Goal: Task Accomplishment & Management: Complete application form

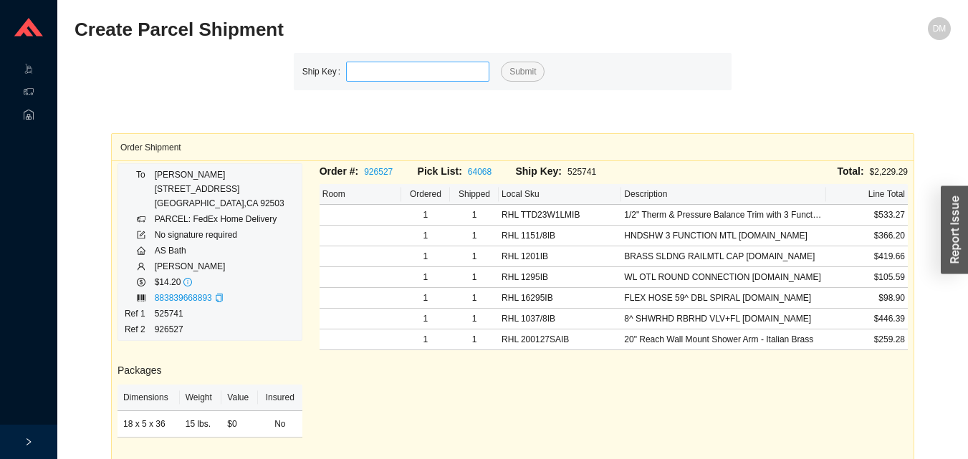
click at [413, 67] on input "tel" at bounding box center [417, 72] width 143 height 20
type input "525751"
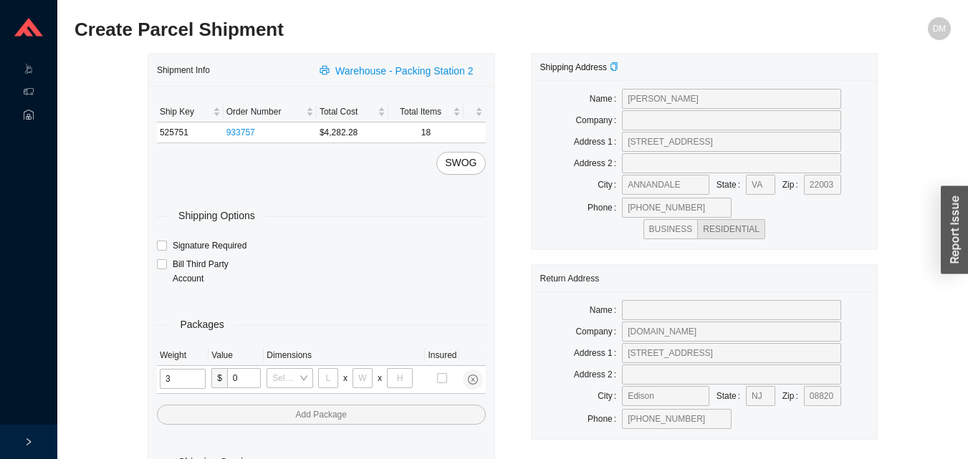
type input "31"
type input "24"
type input "16"
click at [178, 385] on input "tel" at bounding box center [184, 379] width 48 height 20
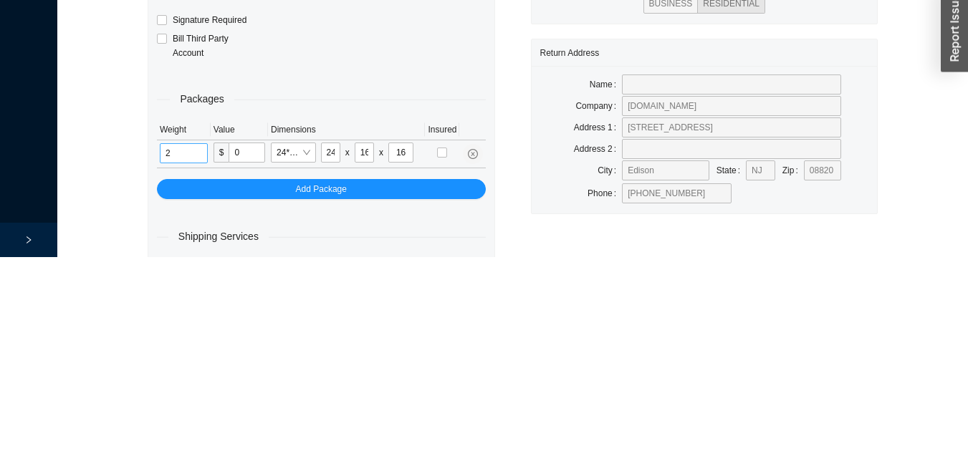
scroll to position [48, 0]
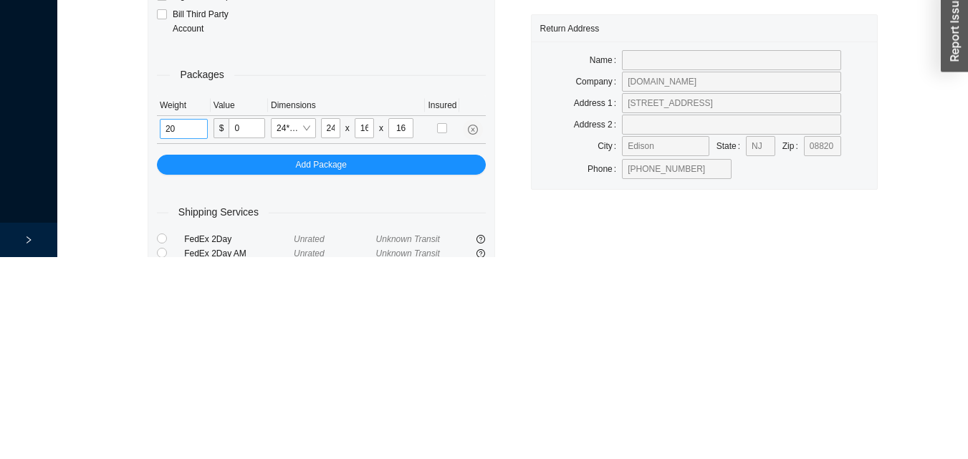
type input "20"
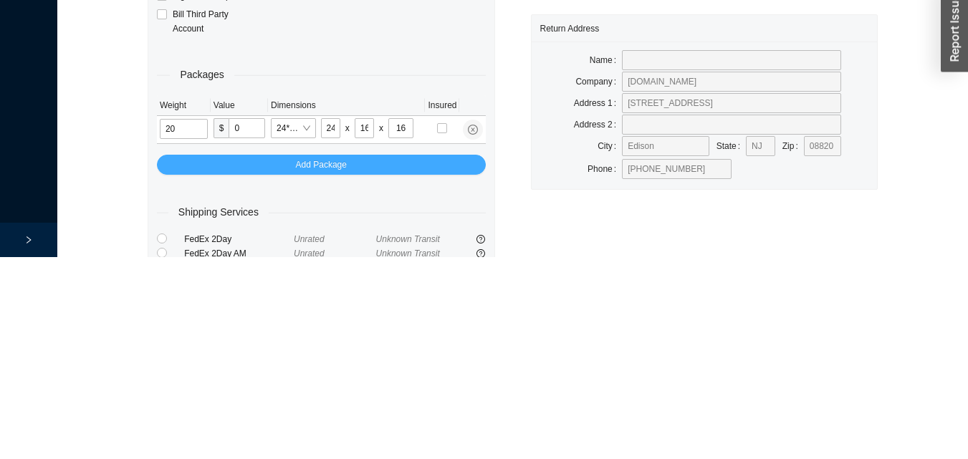
click at [409, 360] on button "Add Package" at bounding box center [321, 367] width 329 height 20
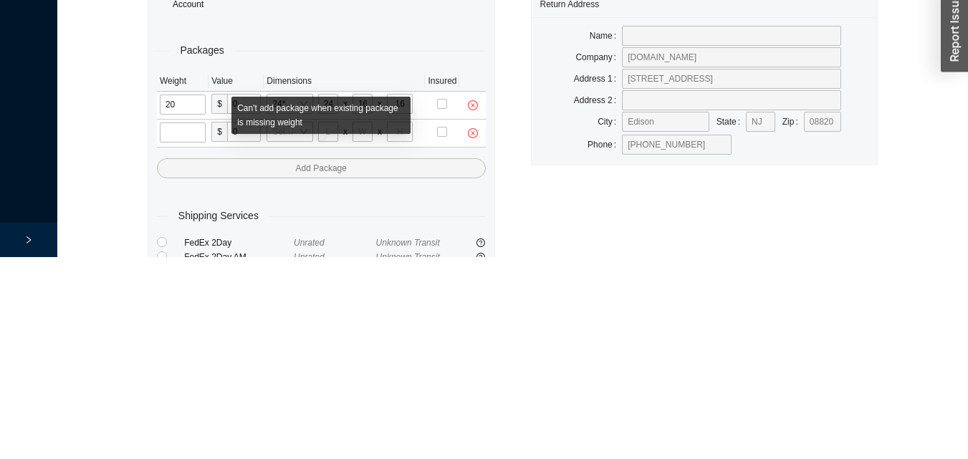
scroll to position [76, 0]
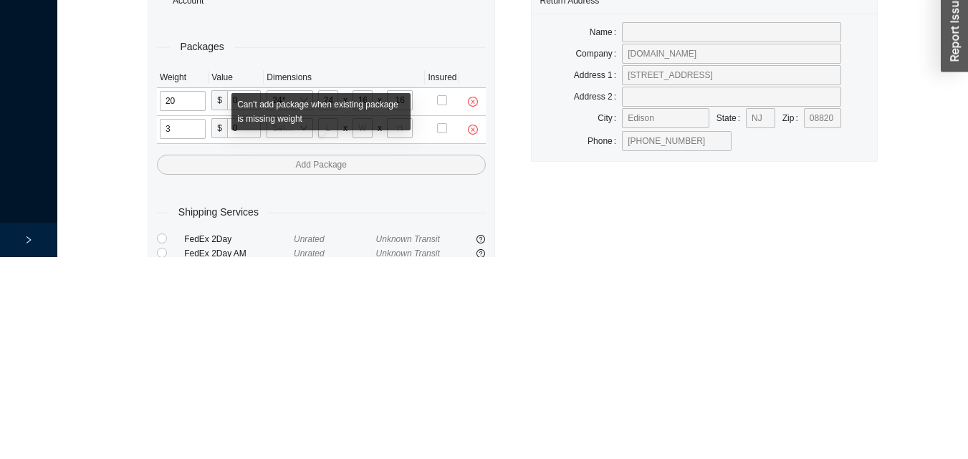
type input "30"
type input "26"
type input "20"
type input "12"
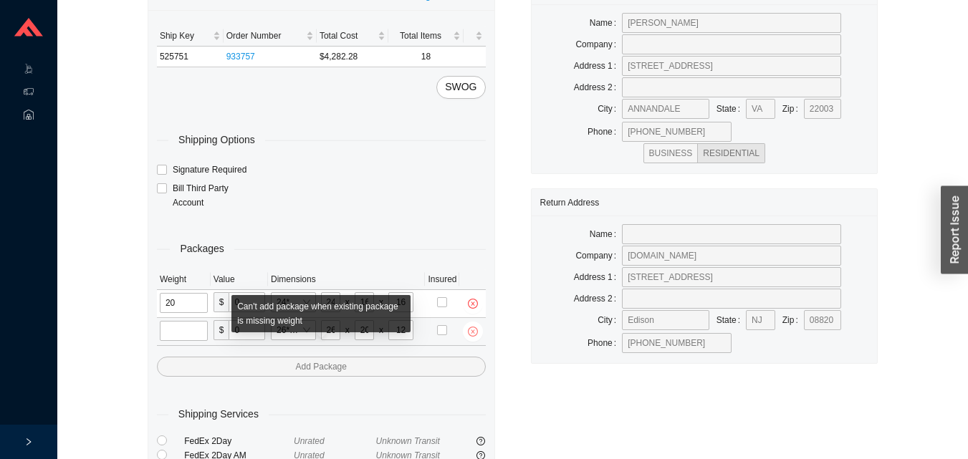
click at [472, 332] on icon "close-circle" at bounding box center [473, 331] width 4 height 4
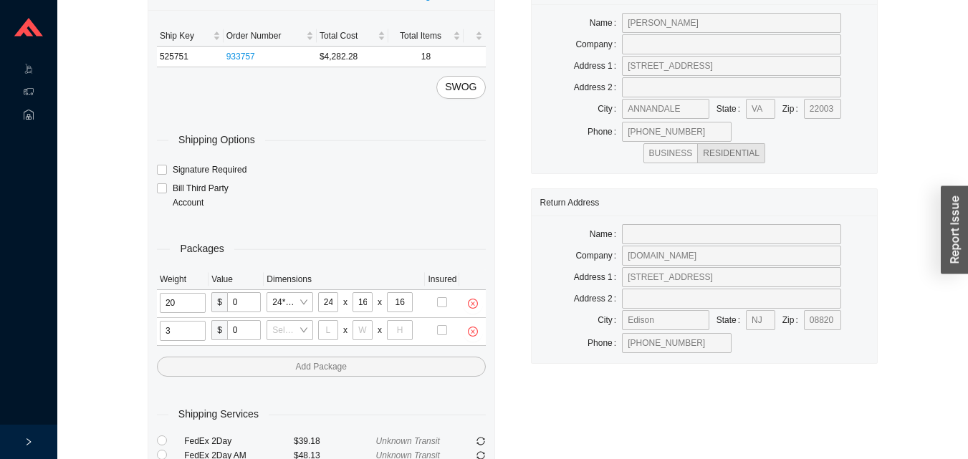
type input "35"
type input "30"
type input "15"
click at [182, 324] on input "tel" at bounding box center [183, 331] width 46 height 20
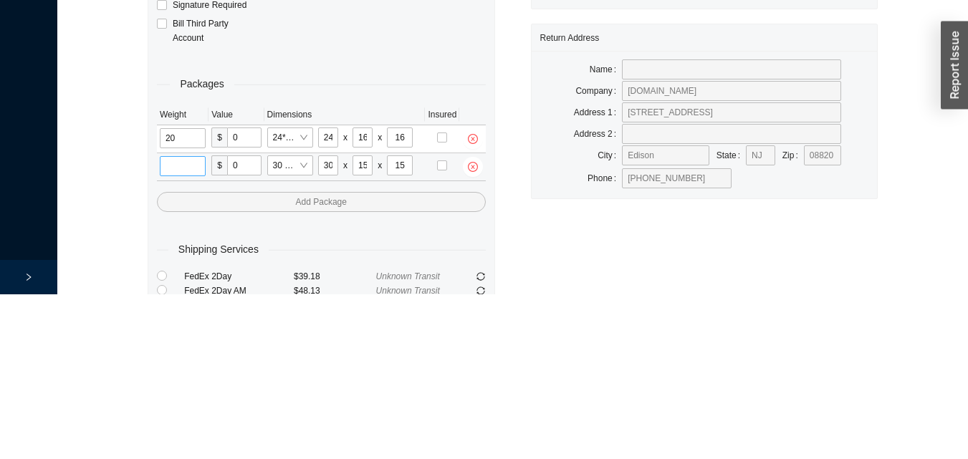
type input "2"
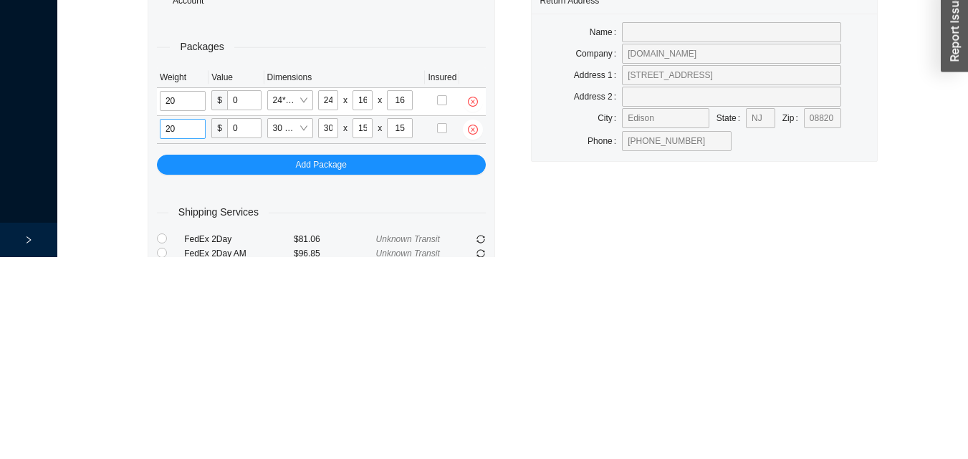
type input "20"
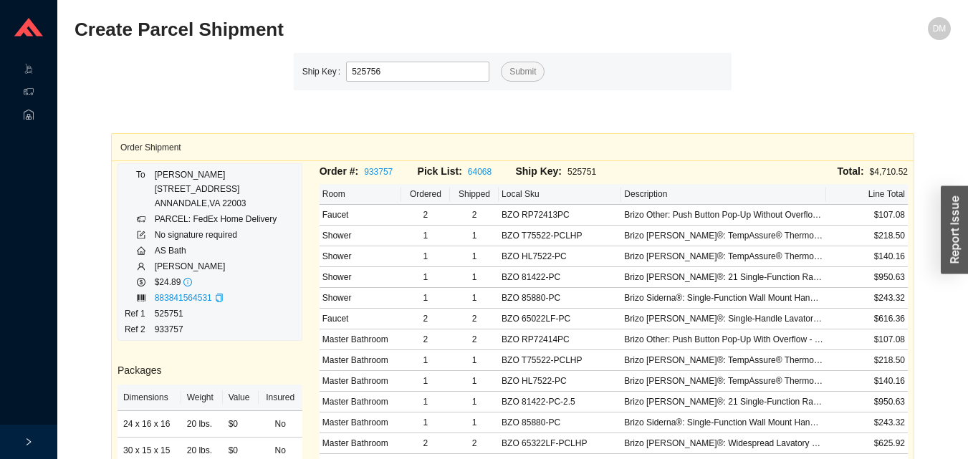
type input "525756"
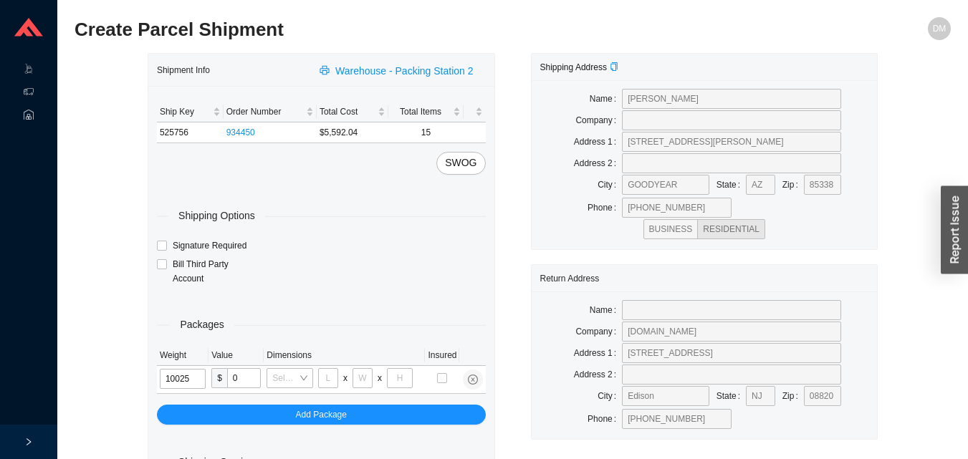
type input "1"
type input "28"
type input "16"
type input "7"
click at [186, 377] on input "1" at bounding box center [184, 379] width 49 height 20
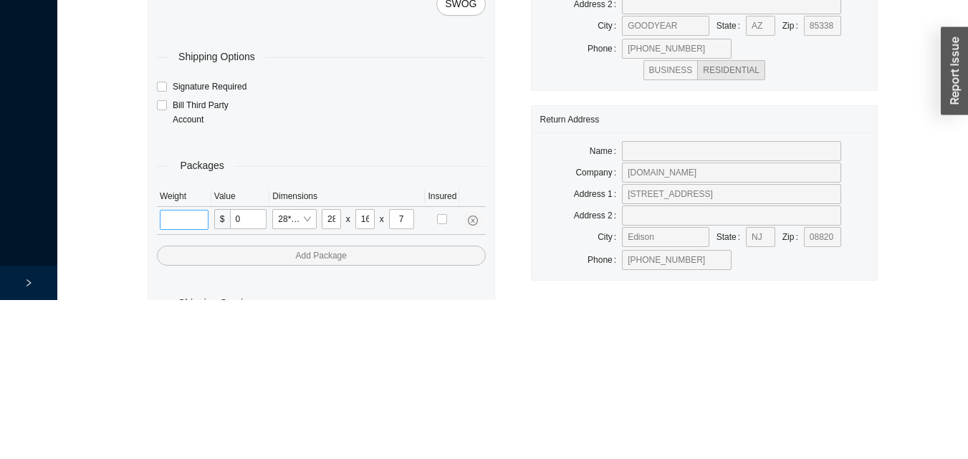
scroll to position [48, 0]
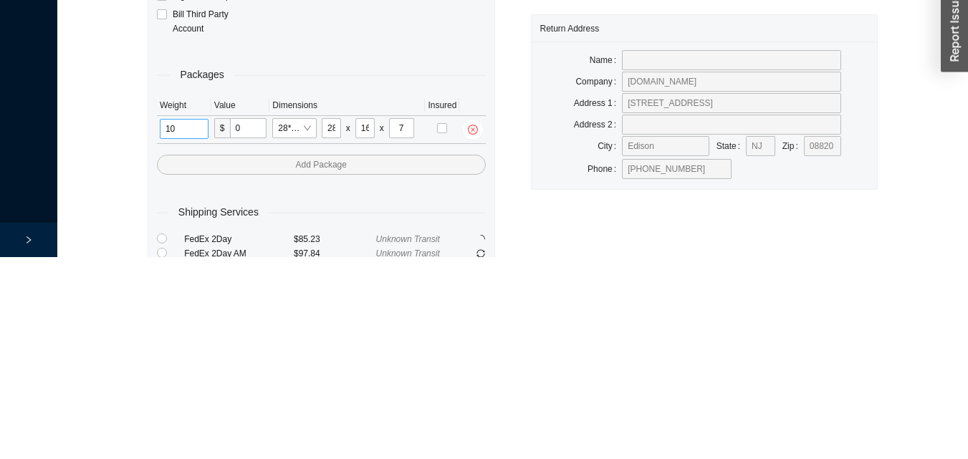
type input "10"
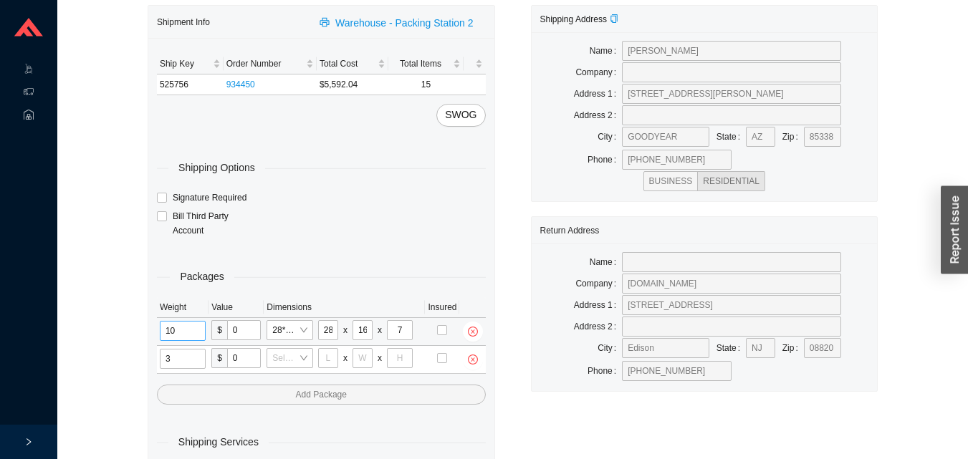
type input "31"
type input "24"
type input "16"
click at [185, 362] on input "tel" at bounding box center [184, 359] width 48 height 20
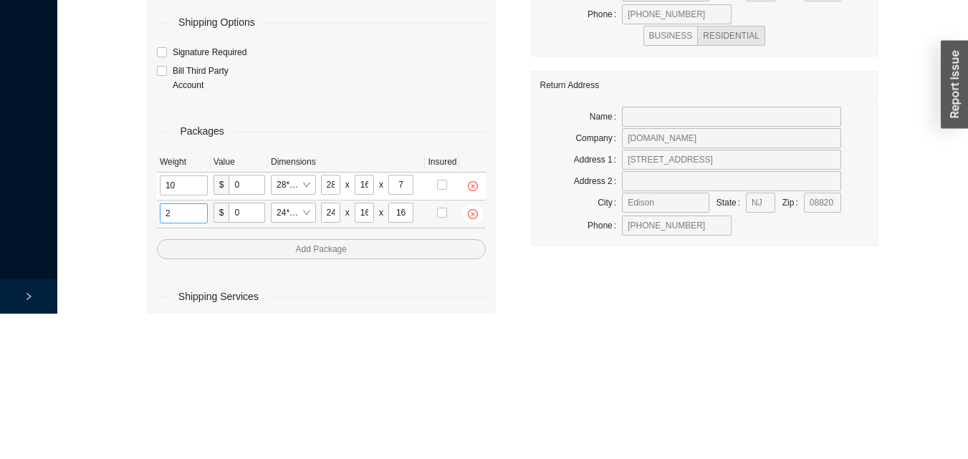
scroll to position [76, 0]
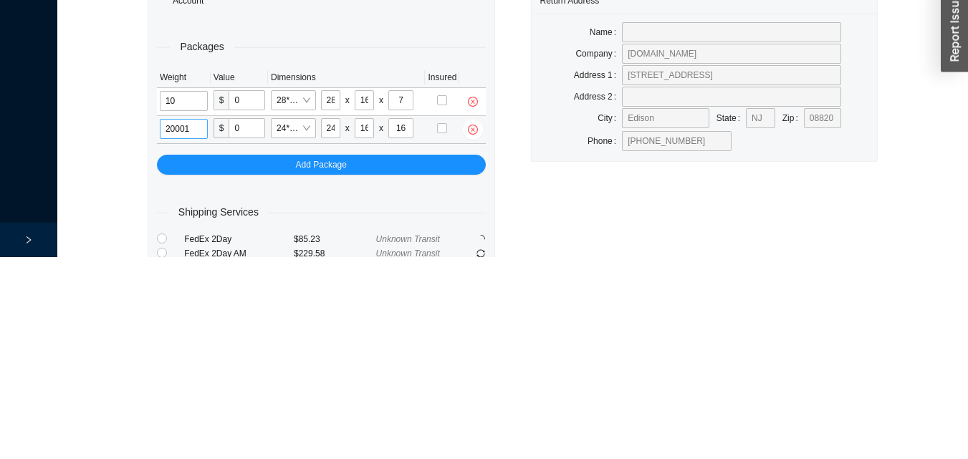
type input "20"
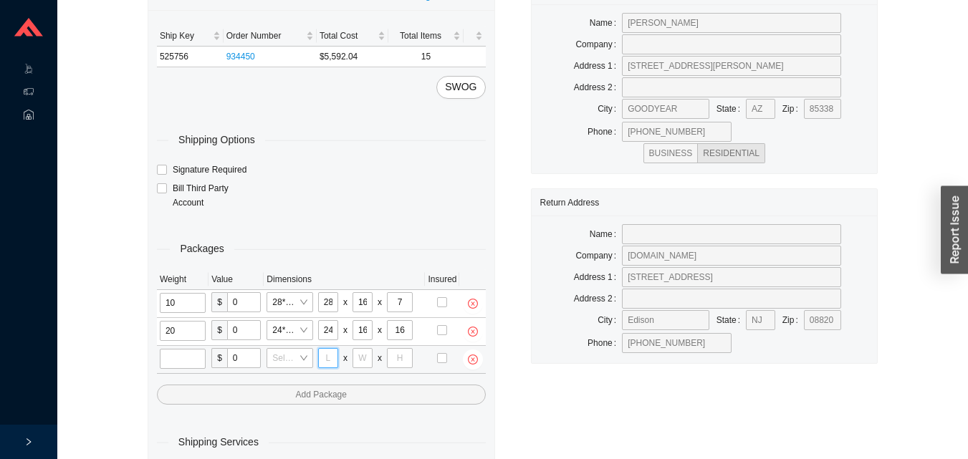
click at [327, 352] on input "tel" at bounding box center [328, 358] width 20 height 20
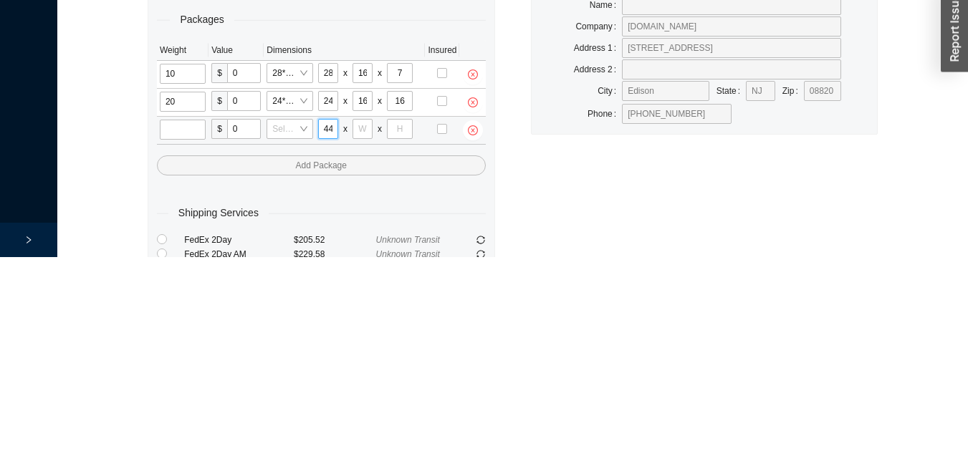
scroll to position [0, 1]
type input "44"
click at [362, 329] on input "tel" at bounding box center [362, 331] width 20 height 20
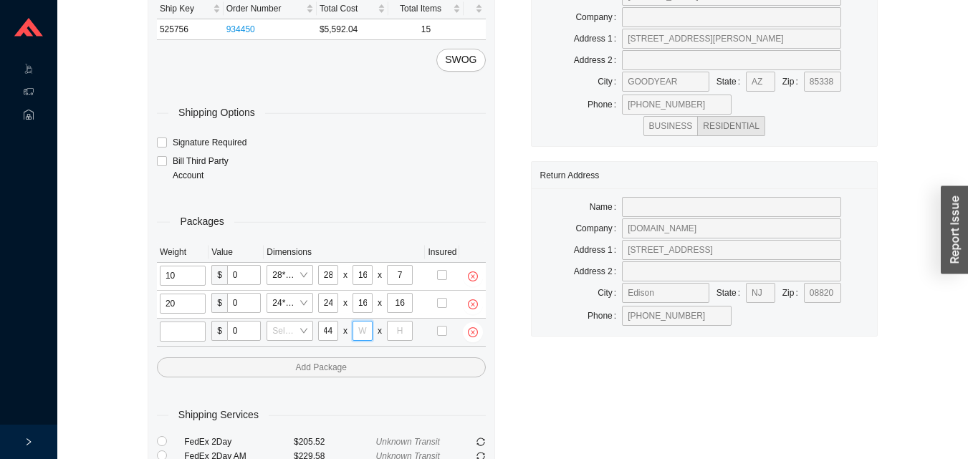
scroll to position [0, 0]
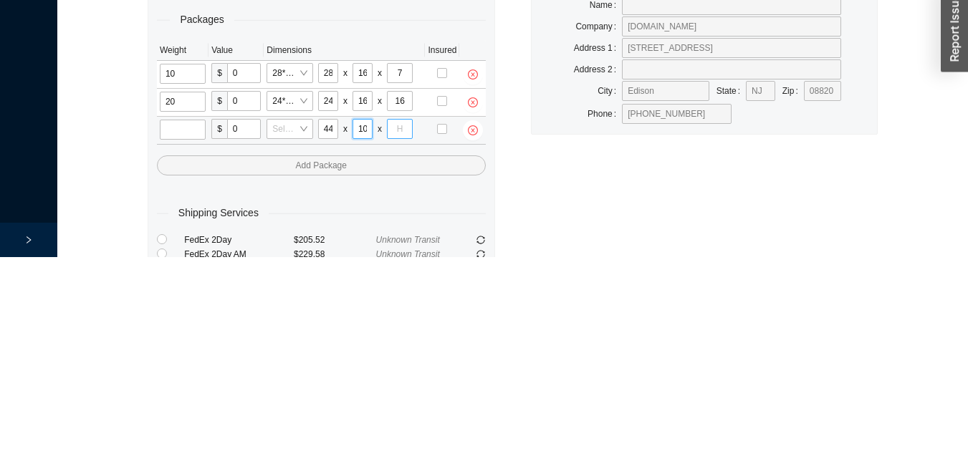
type input "10"
click at [396, 327] on input "tel" at bounding box center [400, 331] width 26 height 20
type input "9"
click at [198, 307] on input "20" at bounding box center [183, 304] width 46 height 20
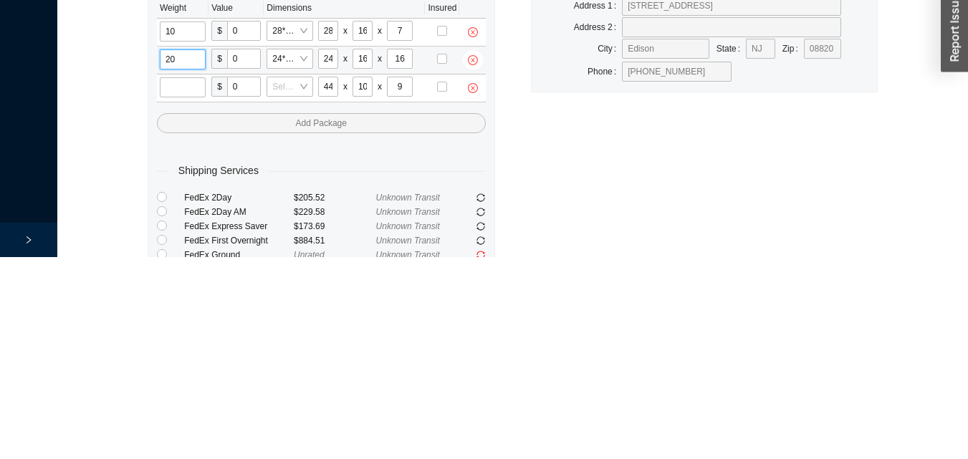
scroll to position [161, 0]
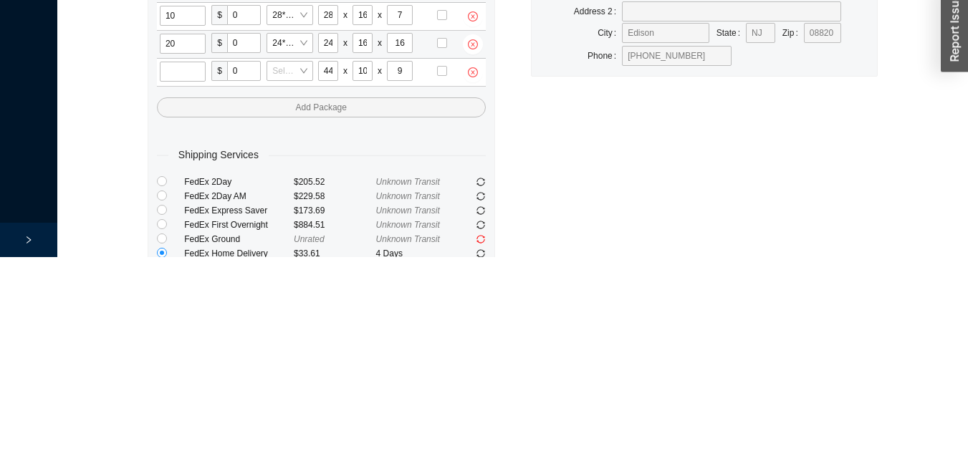
click at [132, 288] on div "Shipment Info Warehouse - Packing Station 2 Ship Key Order Number Total Cost To…" at bounding box center [321, 246] width 383 height 709
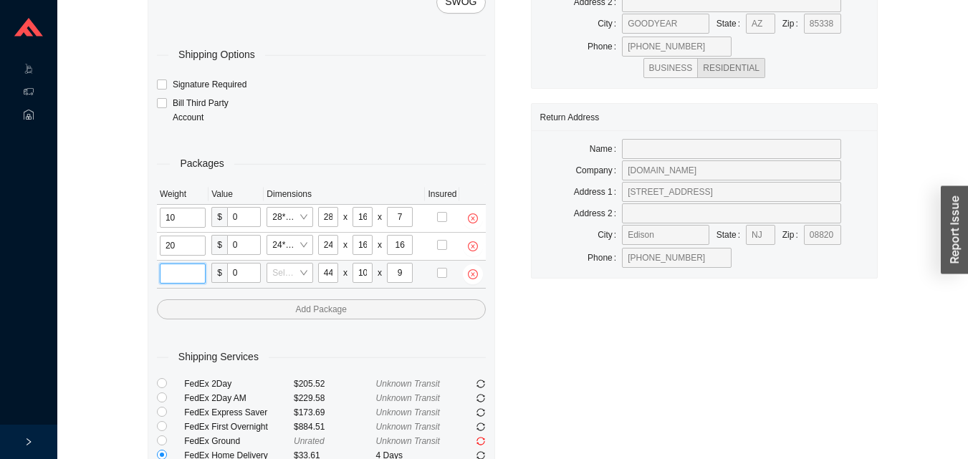
click at [191, 280] on input "tel" at bounding box center [183, 274] width 46 height 20
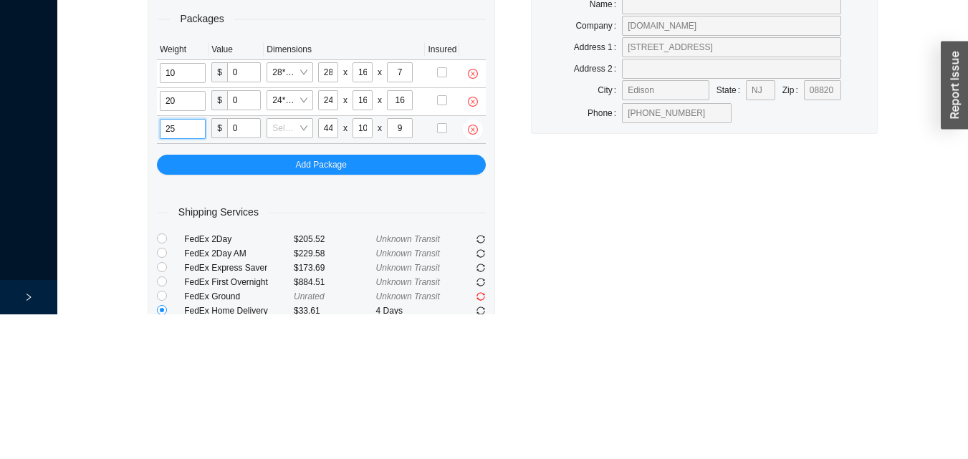
type input "25"
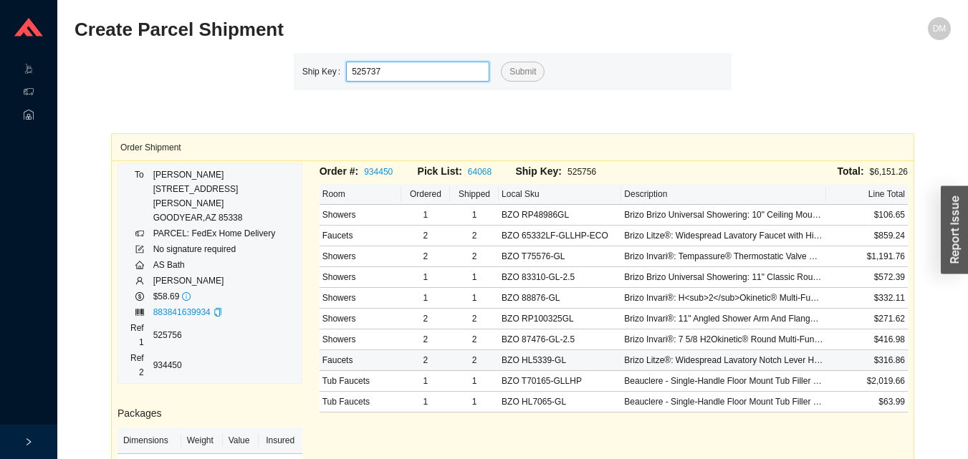
type input "525737"
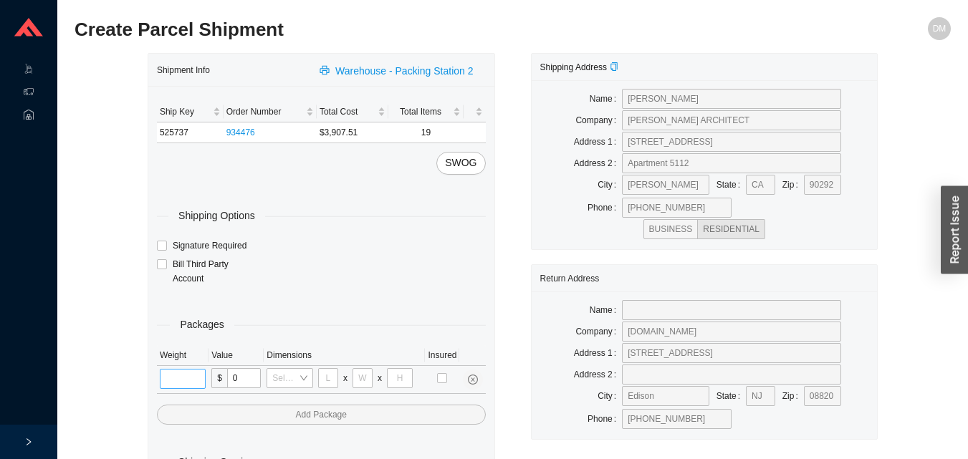
click at [191, 385] on input "tel" at bounding box center [183, 379] width 46 height 20
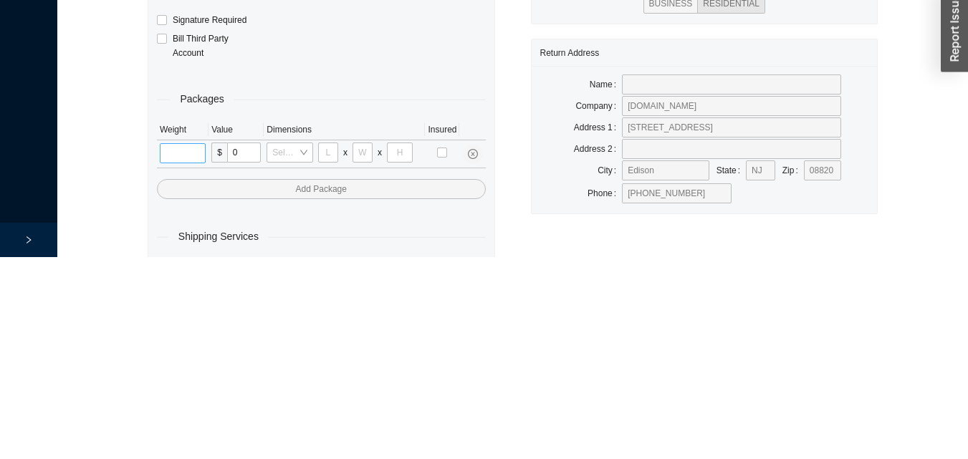
scroll to position [48, 0]
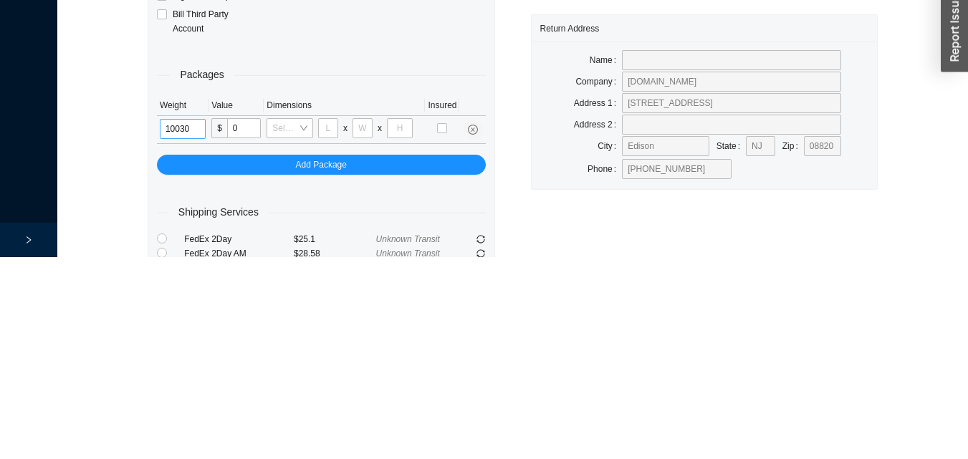
type input "1"
type input "26"
type input "20"
type input "12"
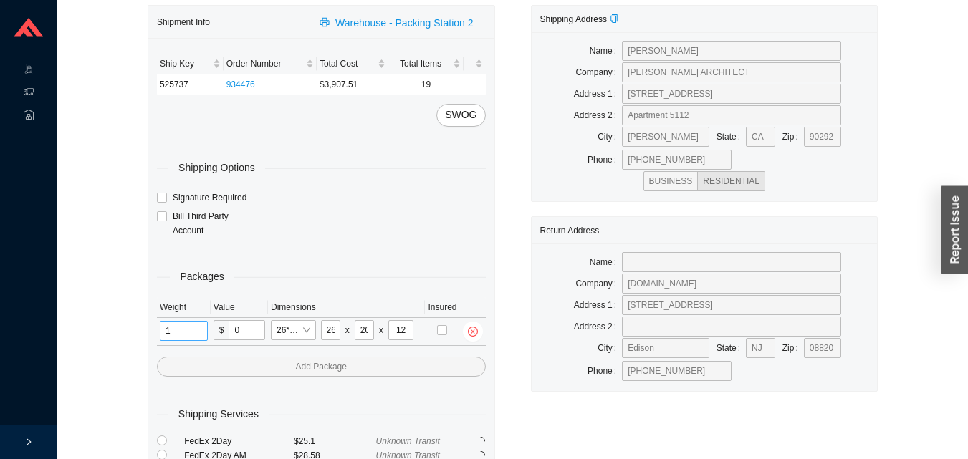
type input "1"
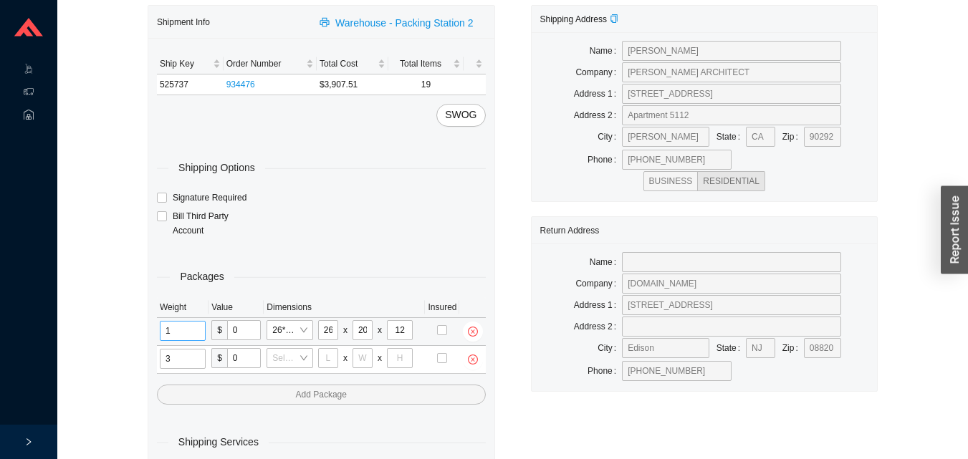
type input "30"
type input "26"
type input "20"
type input "12"
click at [192, 326] on input "1" at bounding box center [184, 331] width 48 height 20
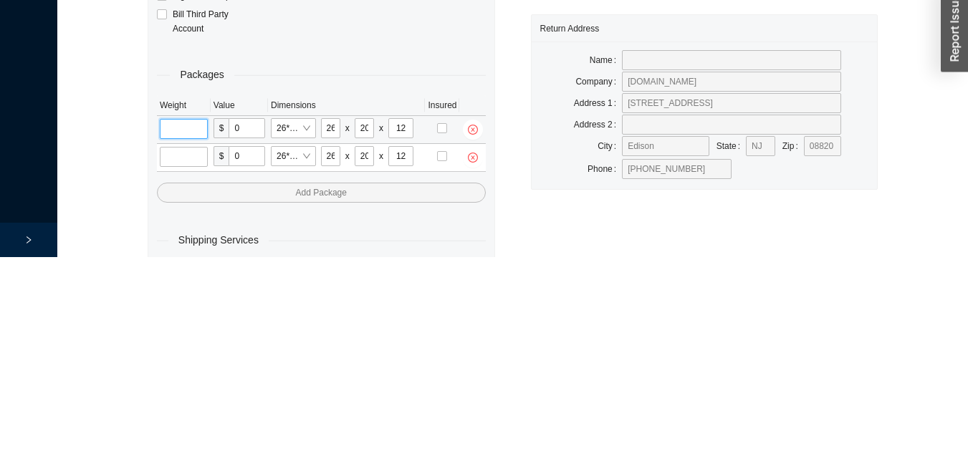
type input "3"
type input "22"
click at [173, 360] on input "tel" at bounding box center [184, 359] width 48 height 20
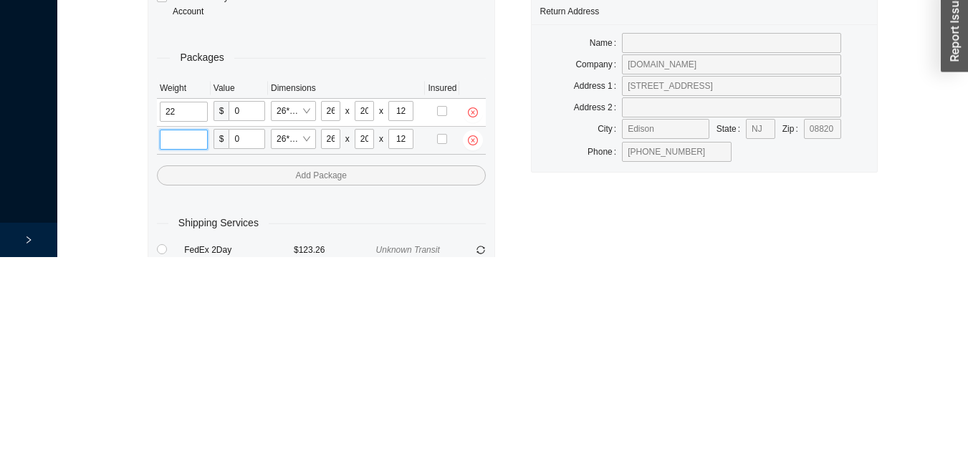
scroll to position [76, 0]
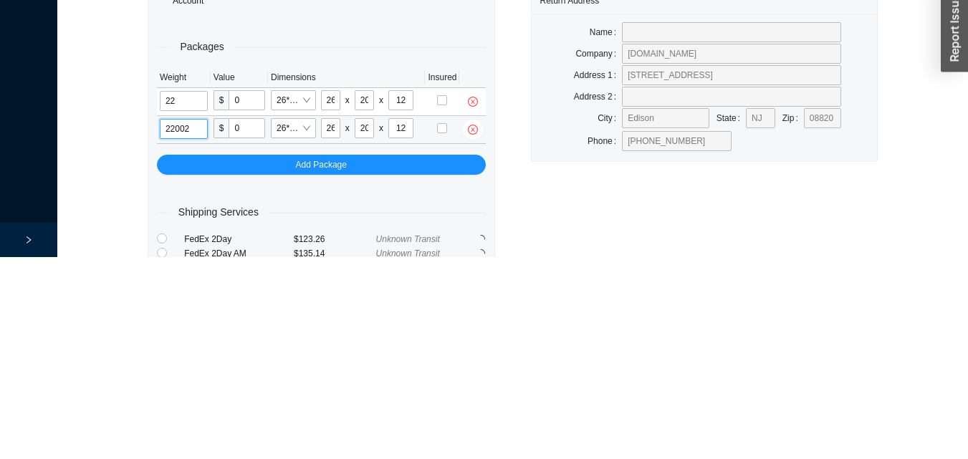
type input "22"
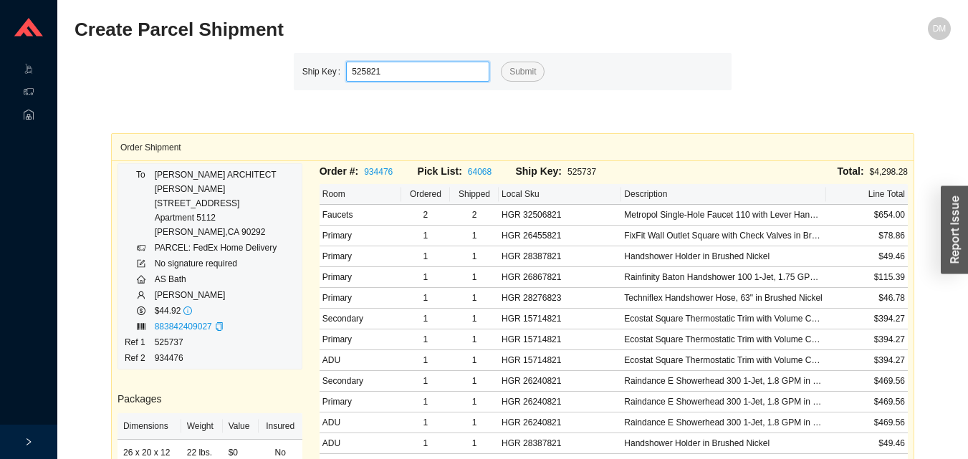
type input "525821"
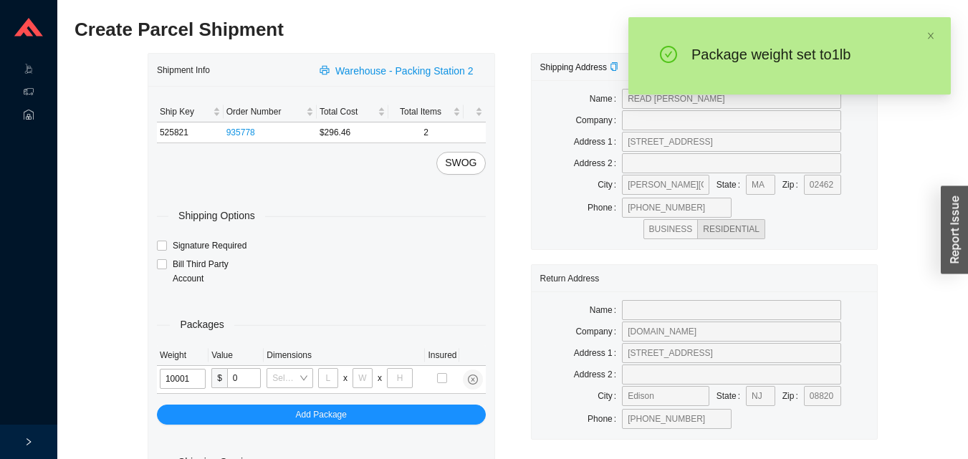
type input "1"
type input "18"
type input "5"
type input "36"
click at [190, 373] on input "1" at bounding box center [180, 379] width 41 height 20
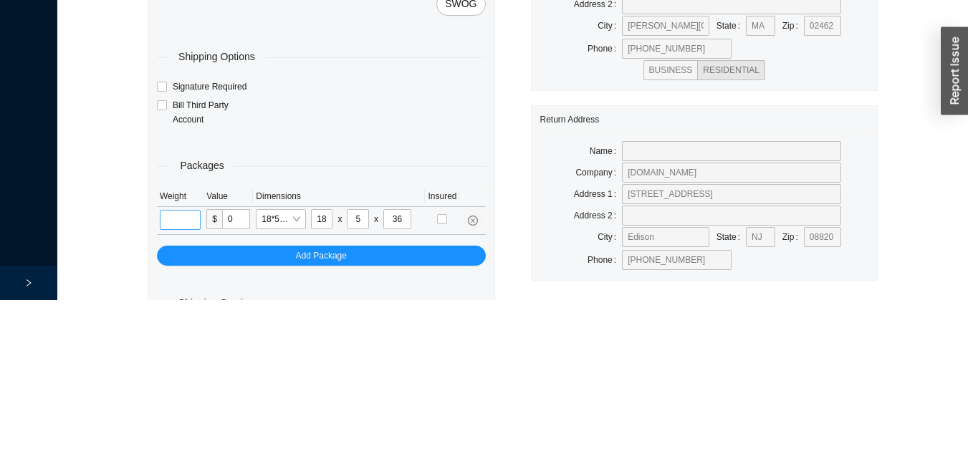
scroll to position [48, 0]
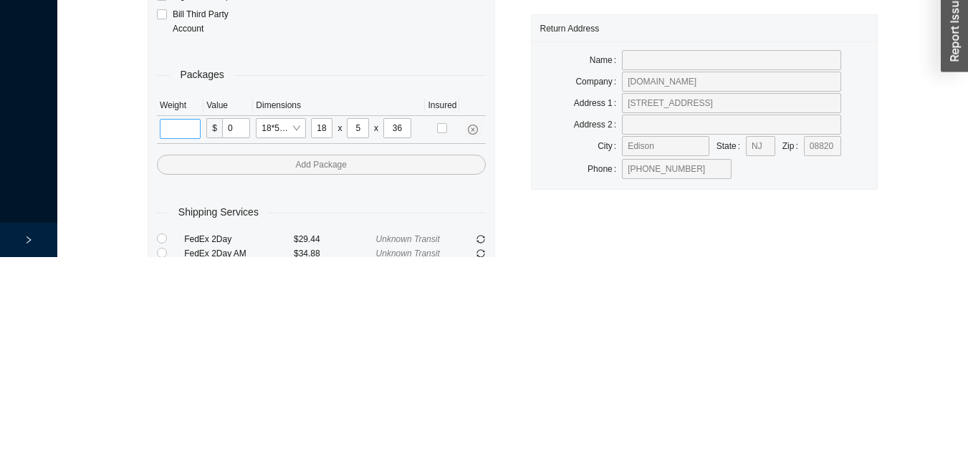
type input "8"
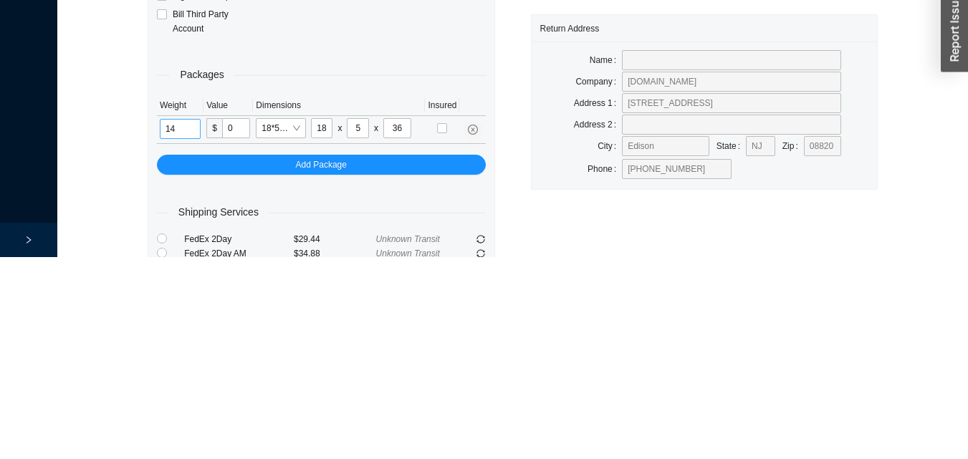
type input "14"
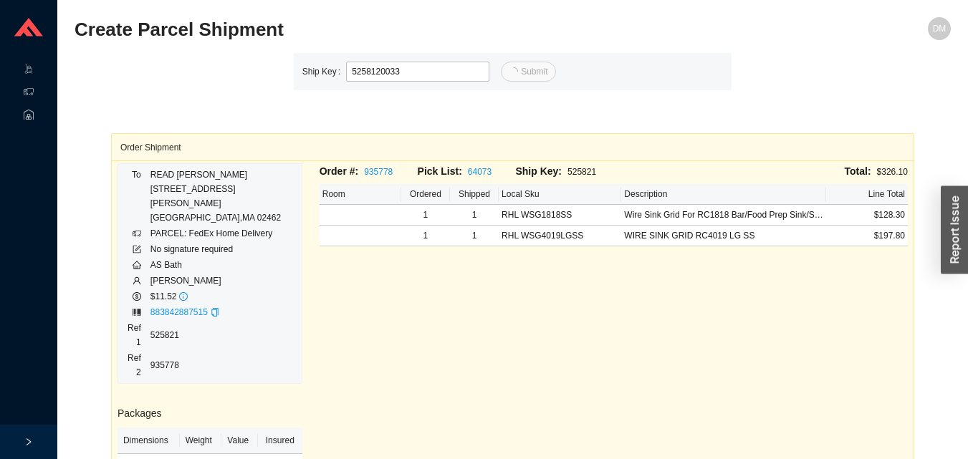
type input "33"
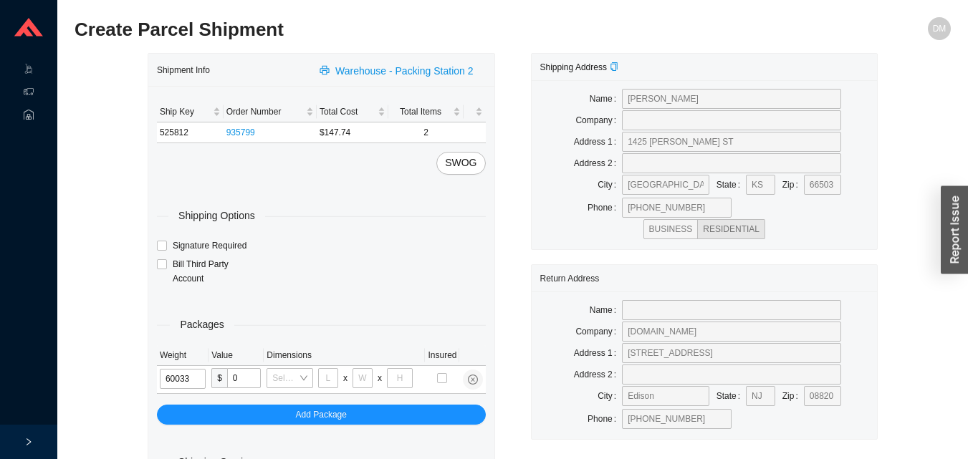
type input "6"
type input "24"
type input "14"
type input "4"
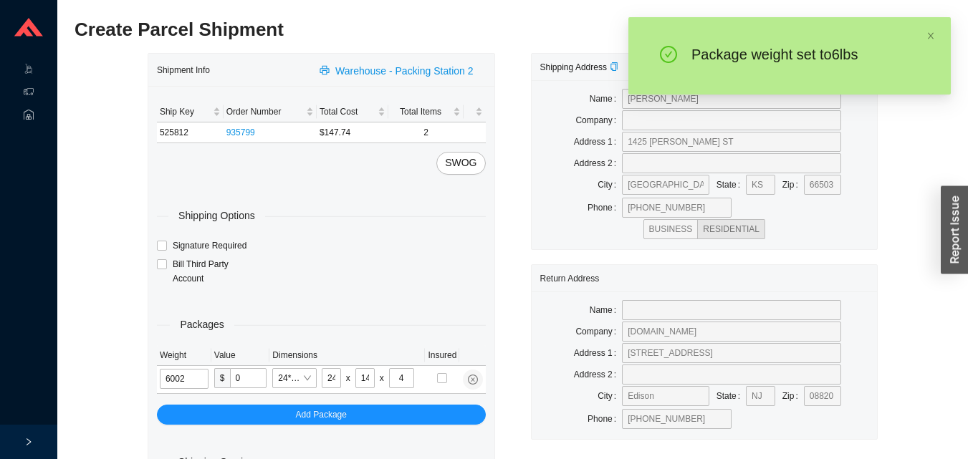
type input "6"
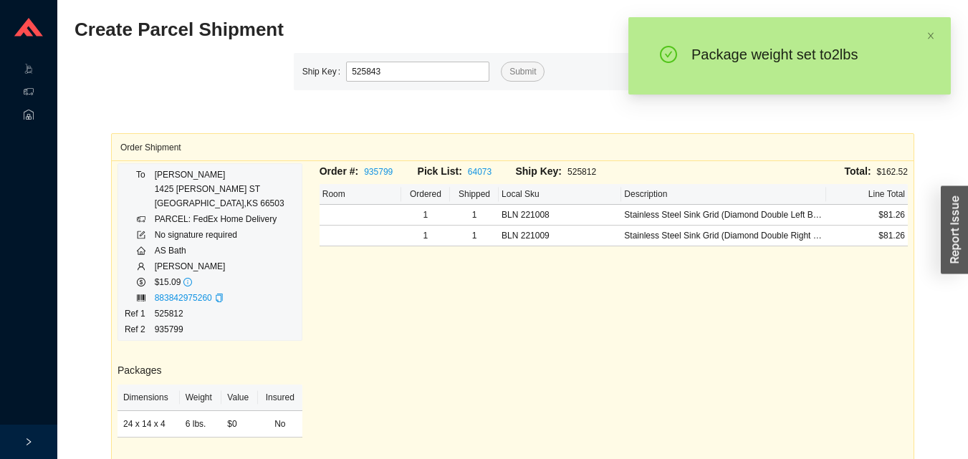
type input "525843"
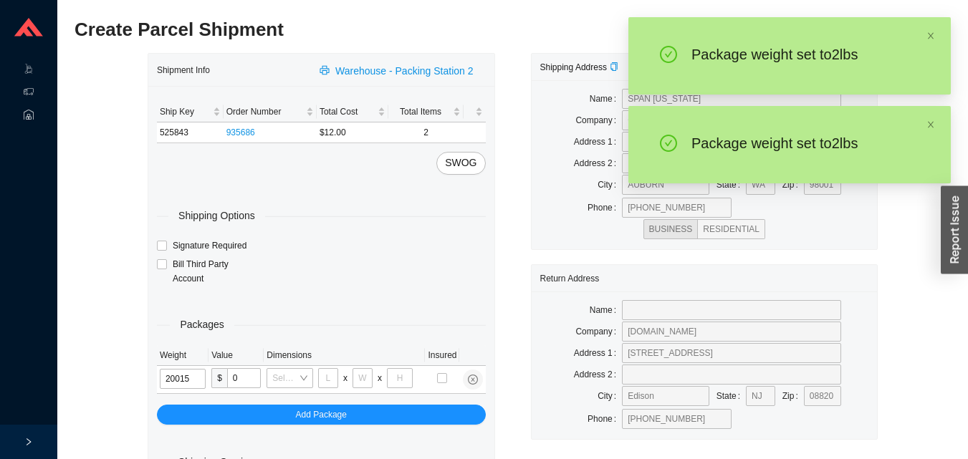
type input "2"
type input "8"
type input "2"
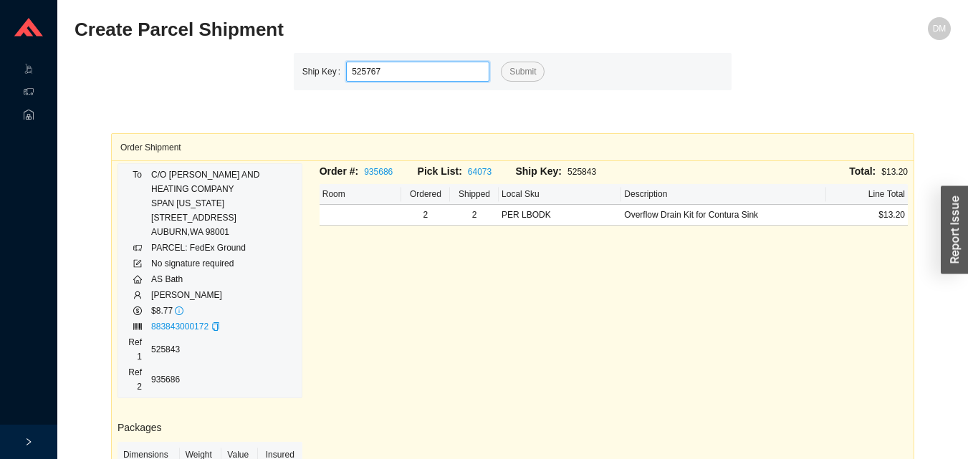
type input "525767"
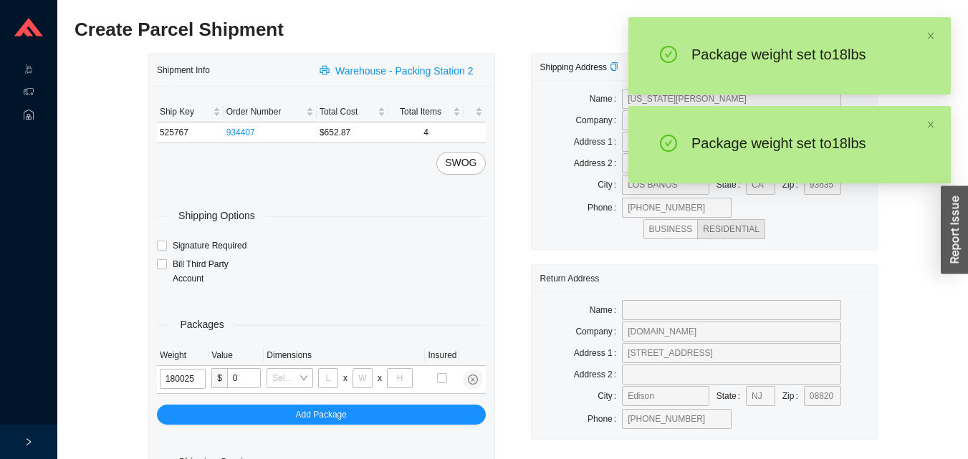
type input "18"
type input "28"
type input "16"
type input "7"
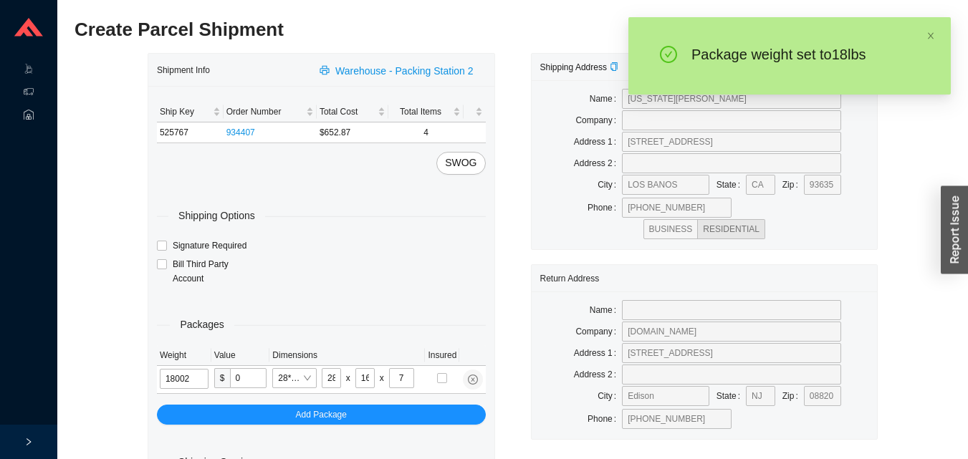
type input "18"
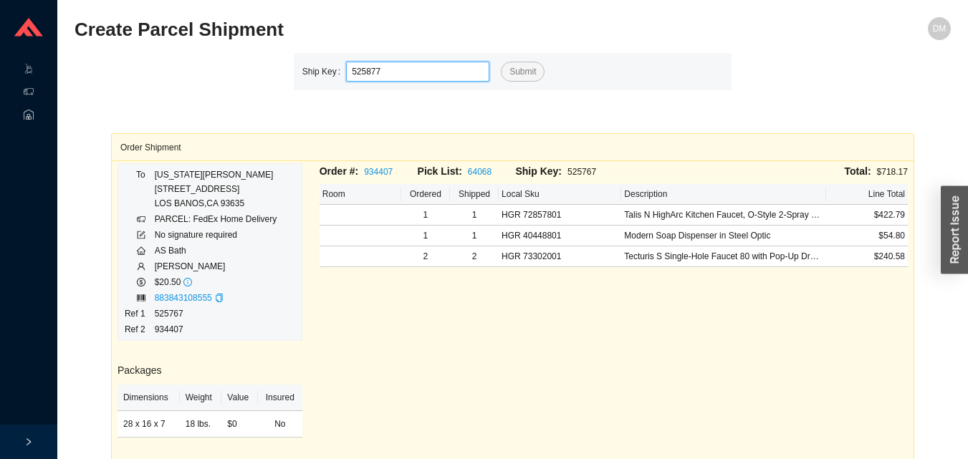
type input "525877"
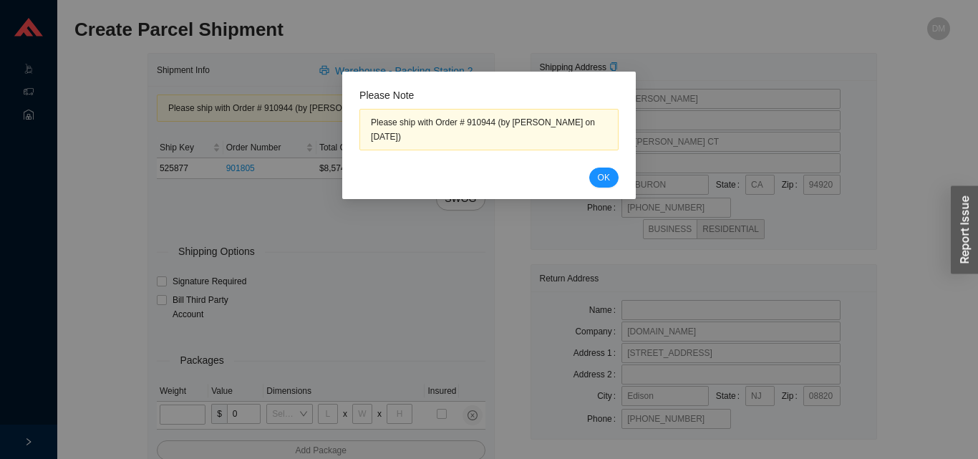
click at [604, 173] on span "OK" at bounding box center [604, 177] width 12 height 14
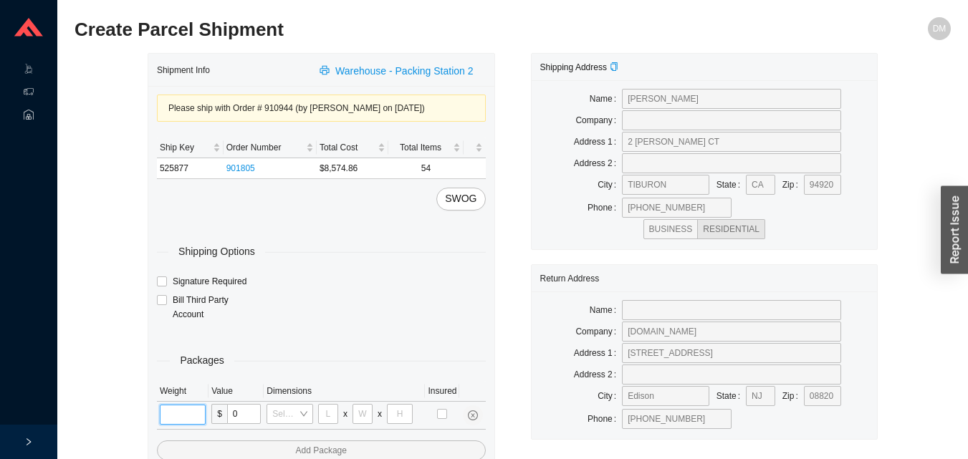
click at [185, 414] on input "tel" at bounding box center [183, 415] width 46 height 20
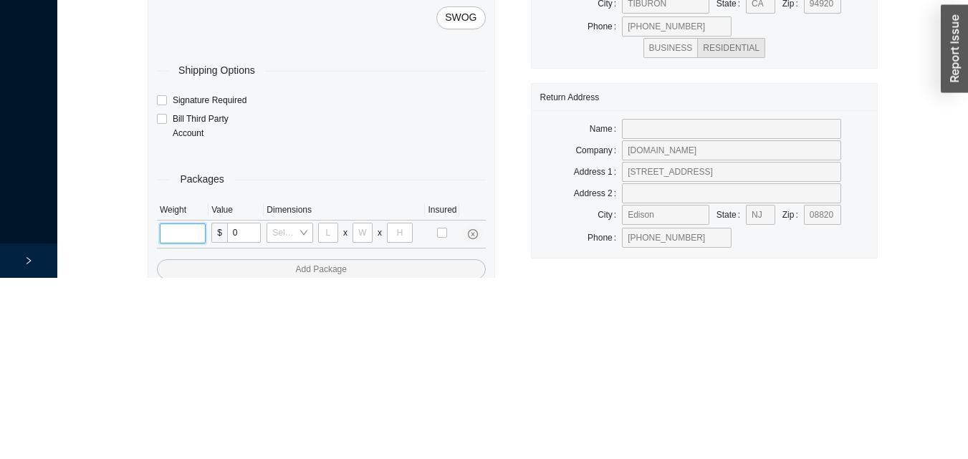
scroll to position [84, 0]
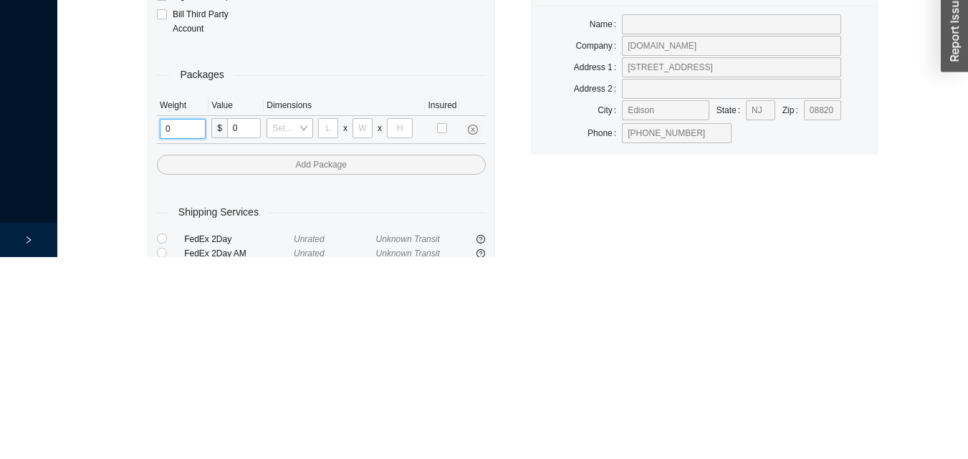
type input "2"
type input "18"
type input "8"
type input "42"
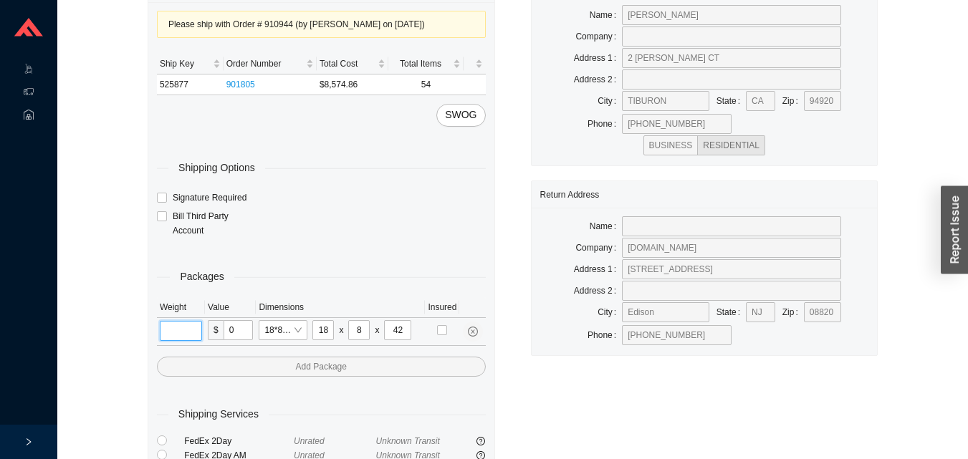
click at [184, 331] on input "tel" at bounding box center [181, 331] width 42 height 20
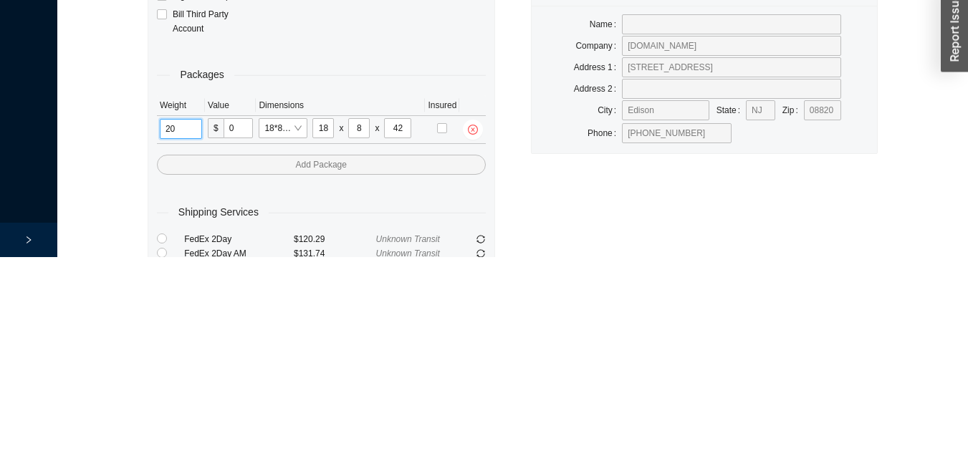
type input "20"
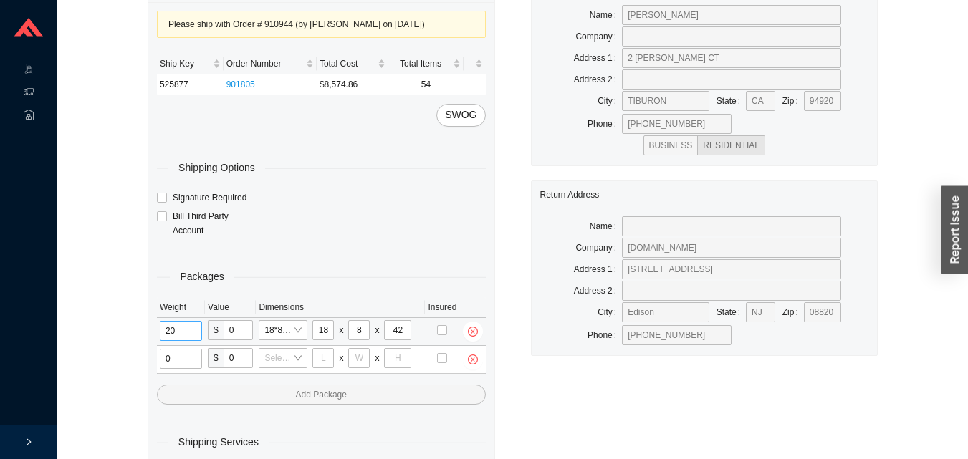
type input "2"
type input "18"
type input "8"
type input "42"
click at [190, 362] on input "tel" at bounding box center [181, 359] width 42 height 20
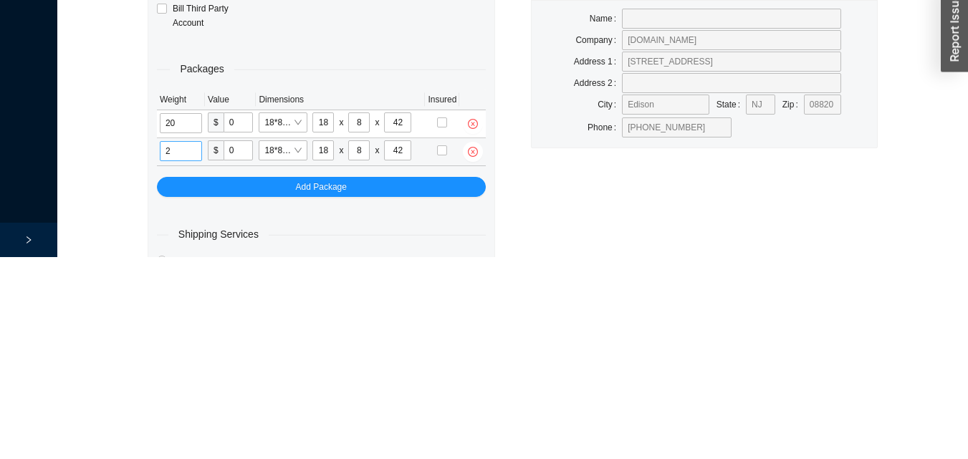
scroll to position [112, 0]
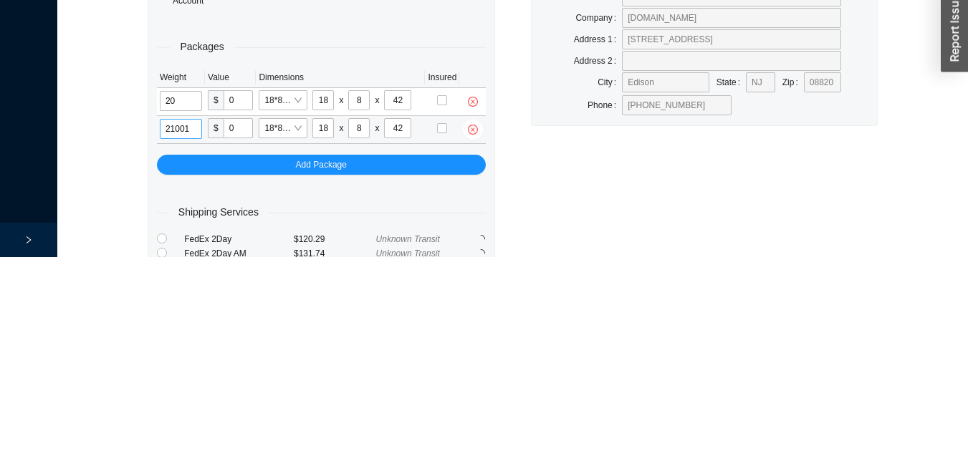
type input "21"
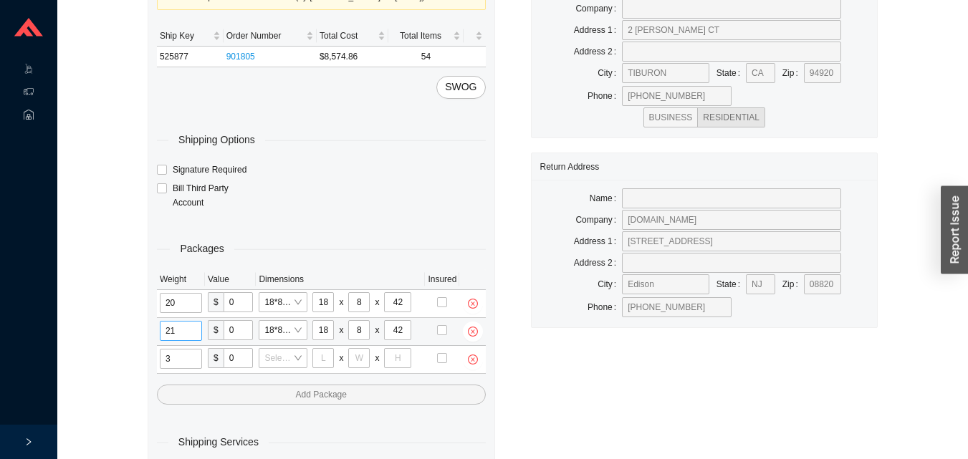
type input "31"
type input "24"
type input "16"
click at [191, 358] on input "tel" at bounding box center [181, 359] width 42 height 20
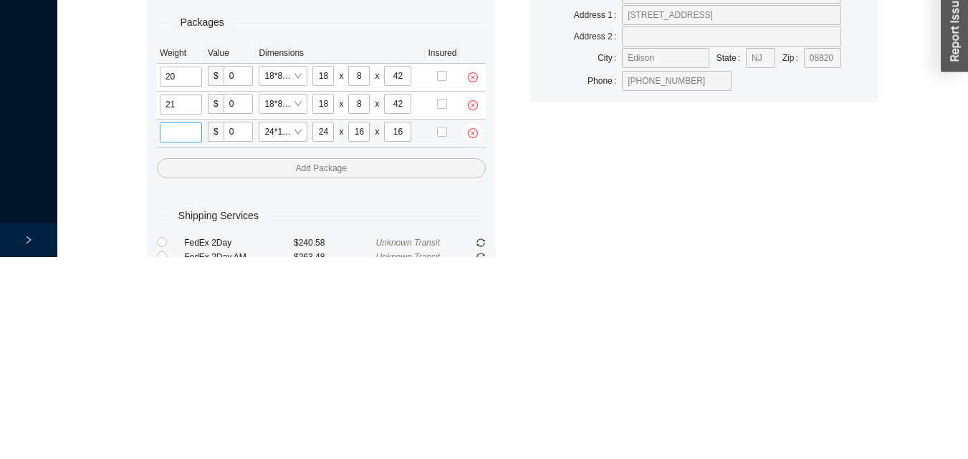
scroll to position [140, 0]
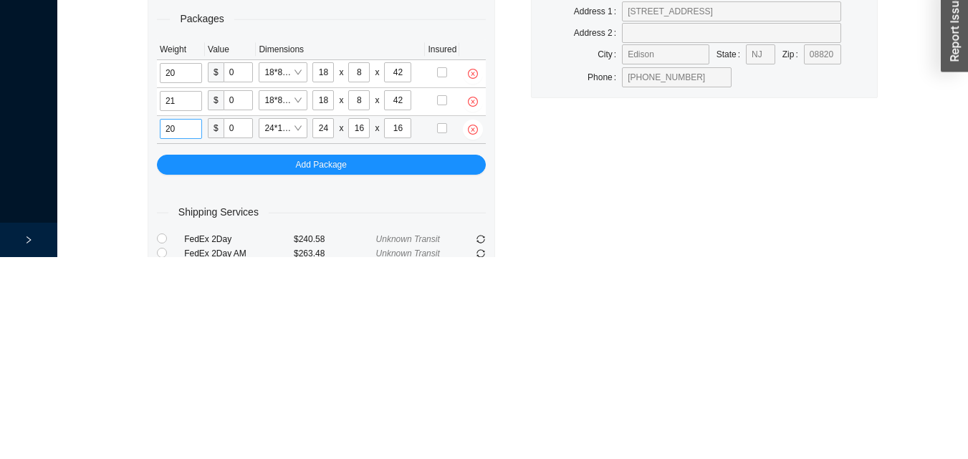
type input "2"
type input "18"
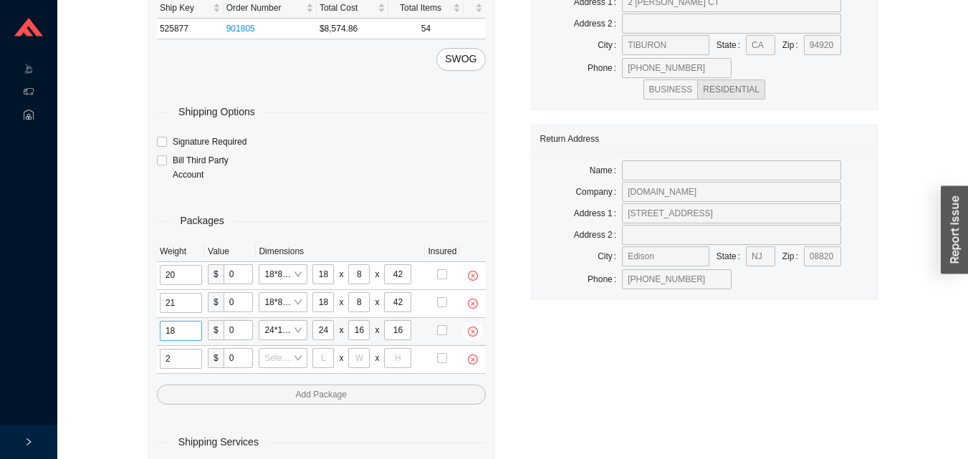
type input "21"
type input "18"
type input "12"
click at [174, 360] on input "tel" at bounding box center [181, 359] width 42 height 20
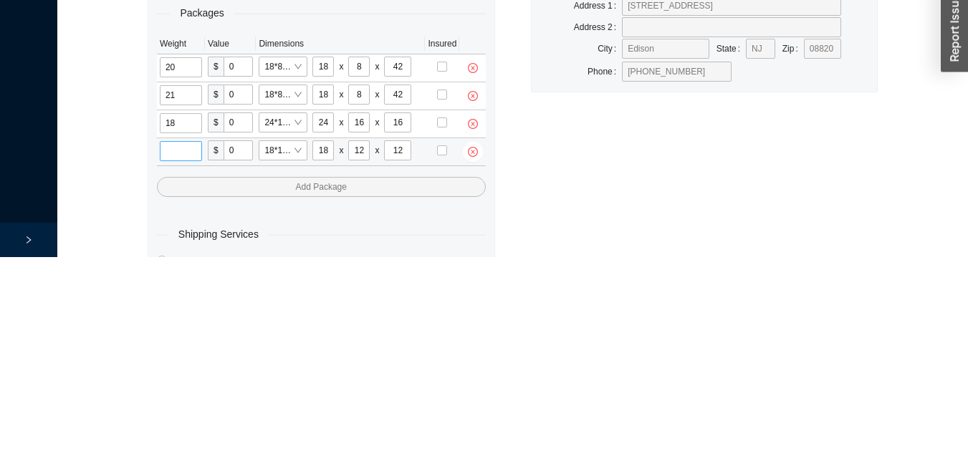
scroll to position [168, 0]
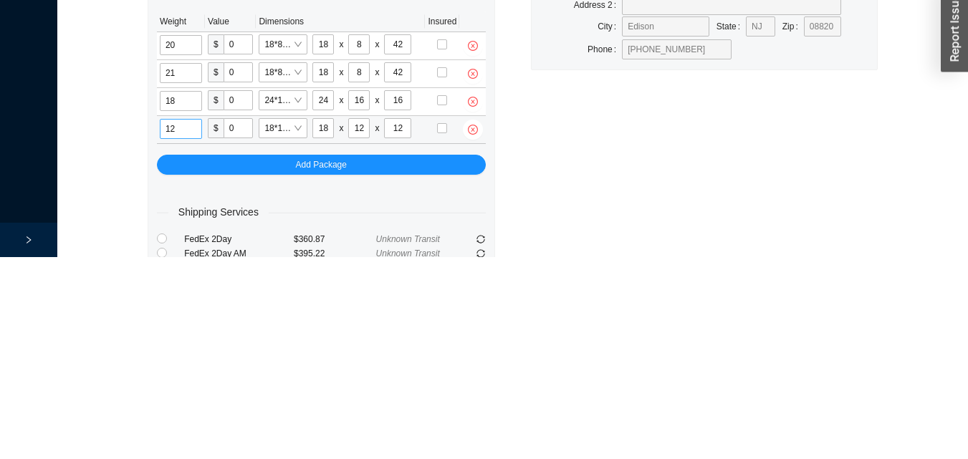
type input "12"
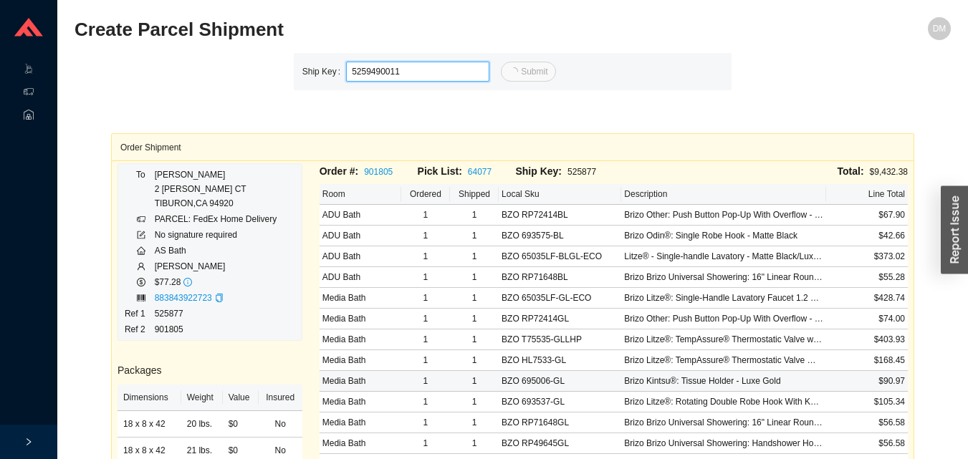
type input "11"
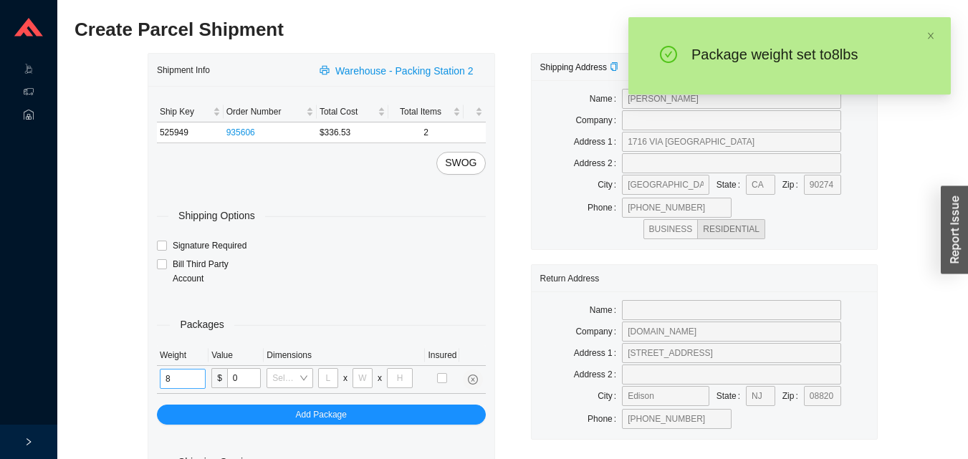
click at [178, 373] on input "8" at bounding box center [183, 379] width 46 height 20
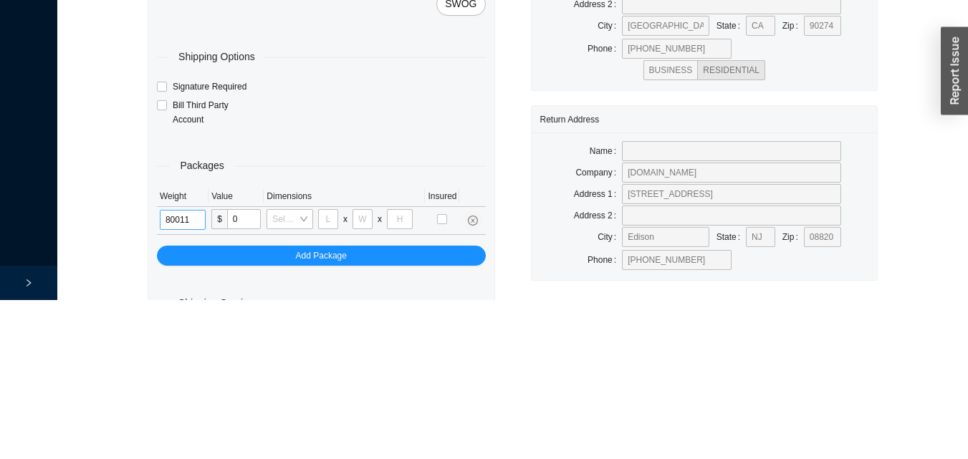
type input "8"
type input "14"
type input "7"
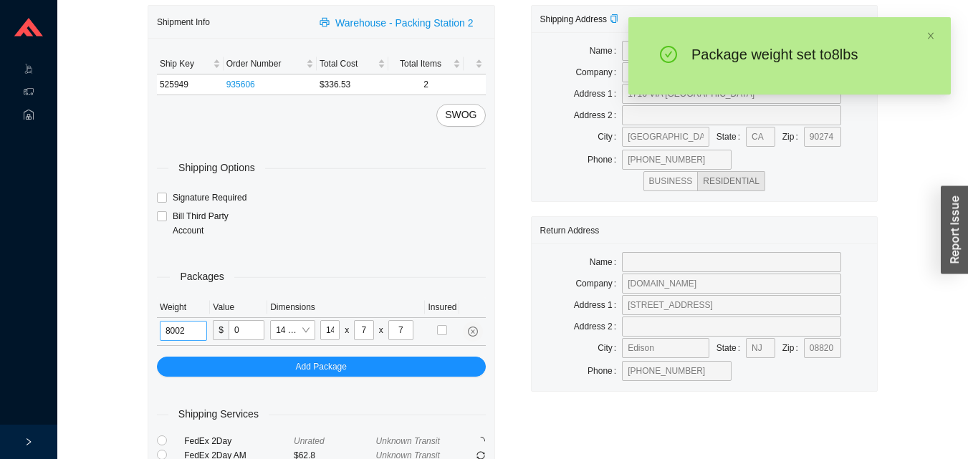
type input "8"
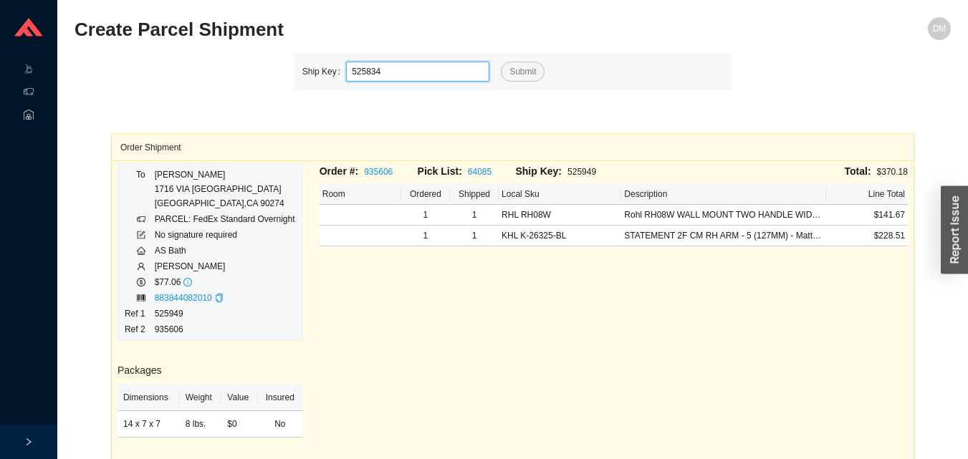
type input "525834"
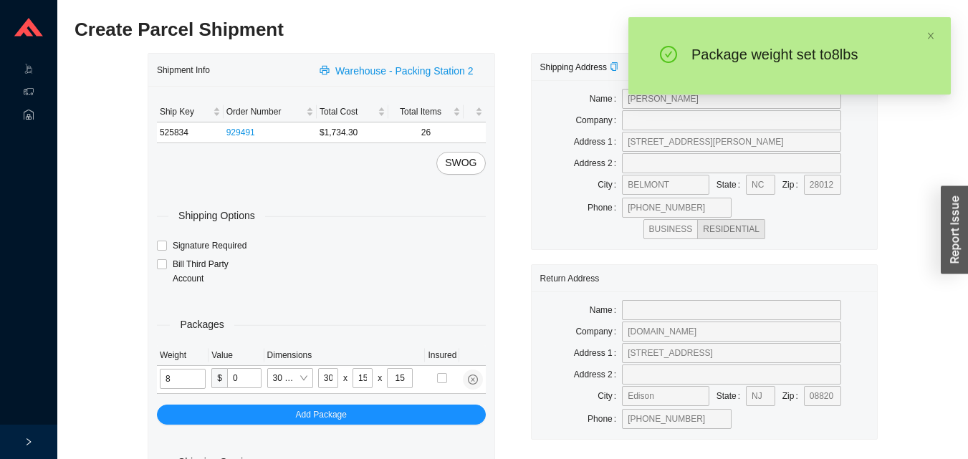
click at [190, 377] on input "8" at bounding box center [183, 379] width 46 height 20
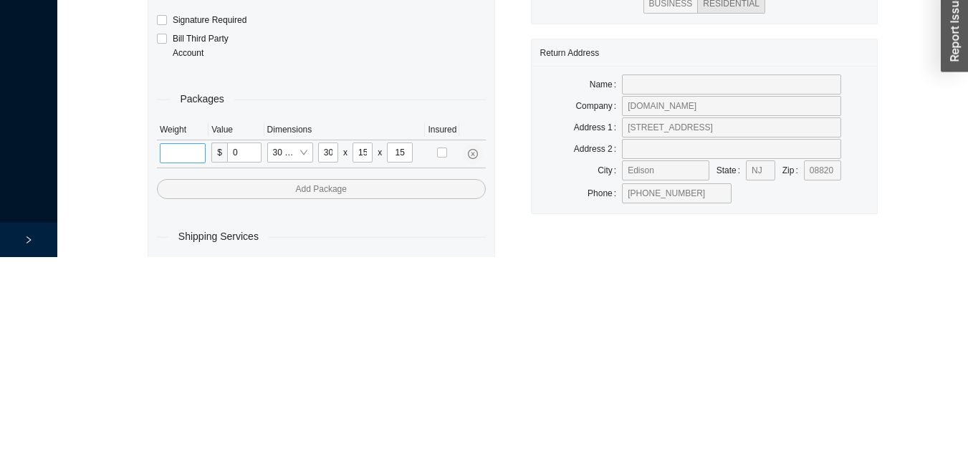
scroll to position [48, 0]
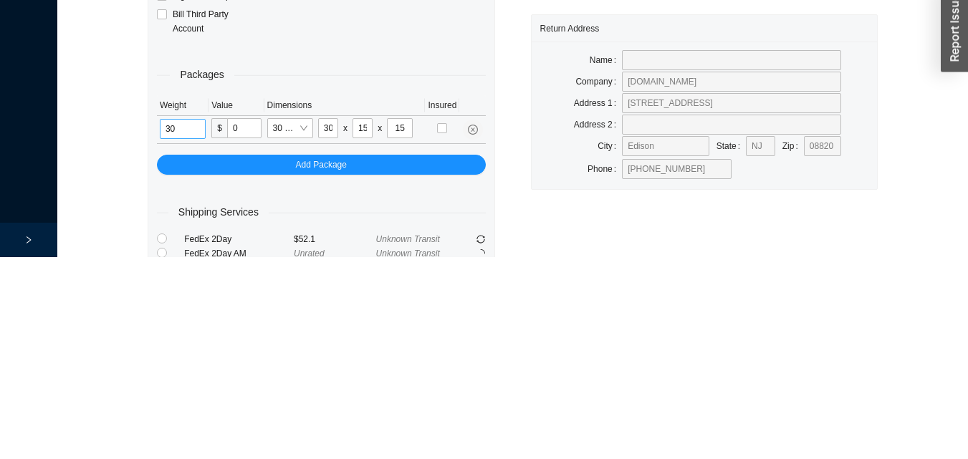
type input "30"
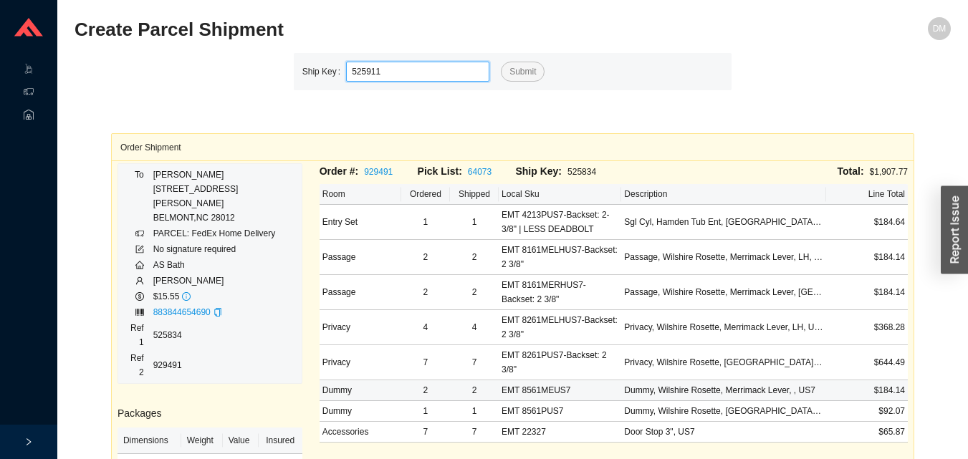
type input "525911"
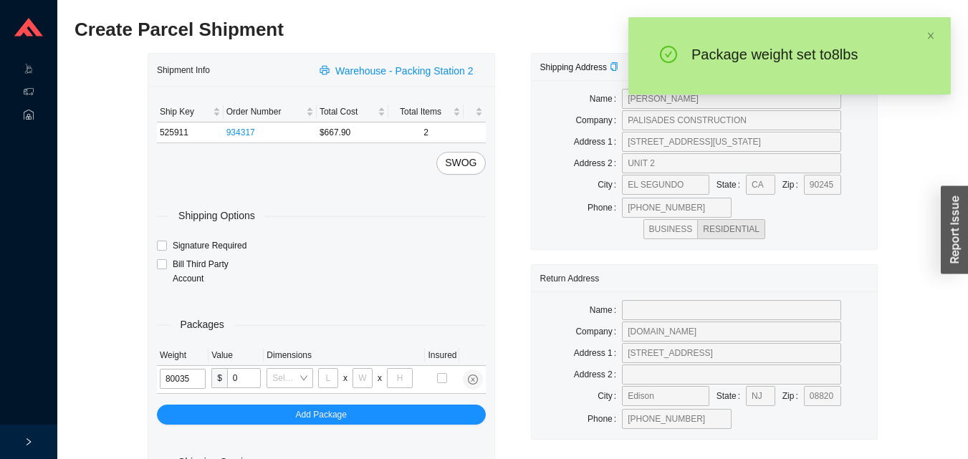
type input "8"
type input "30"
type input "15"
click at [193, 380] on input "8" at bounding box center [183, 379] width 46 height 20
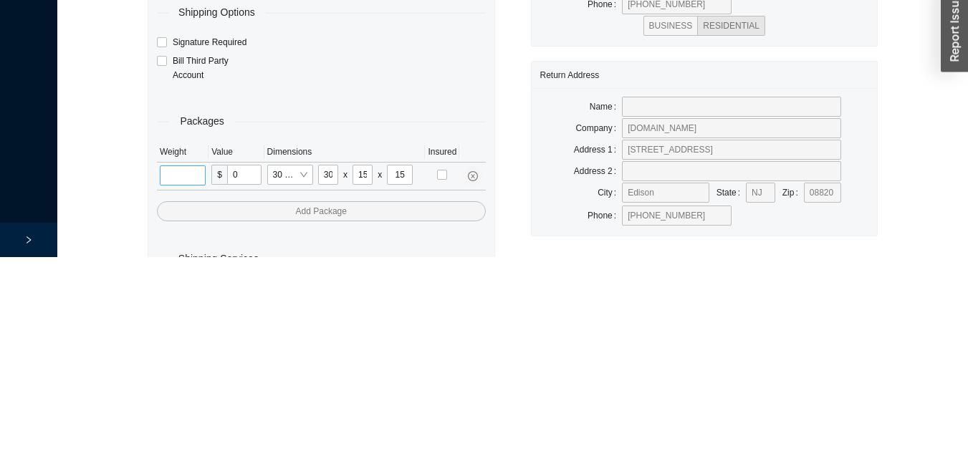
scroll to position [48, 0]
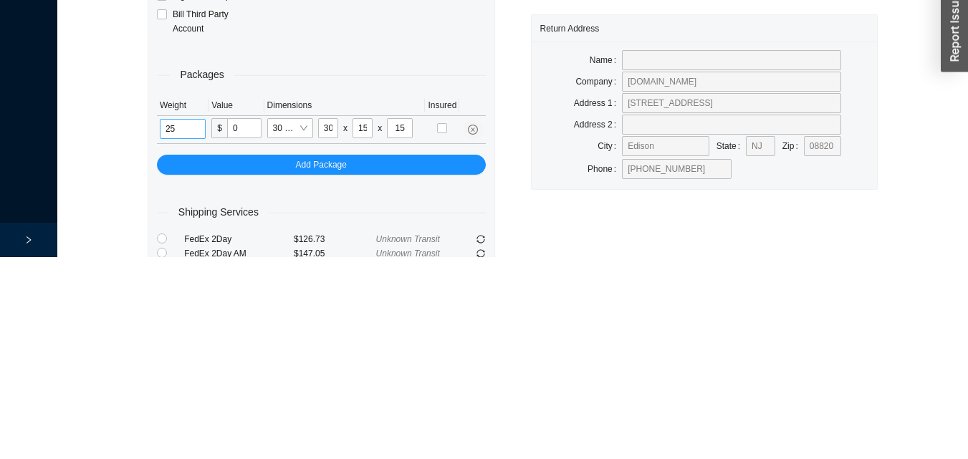
type input "25"
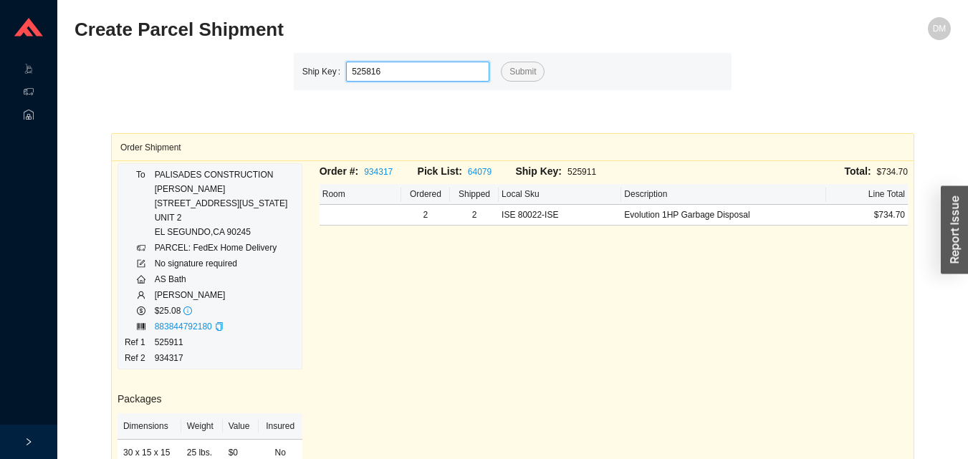
type input "525816"
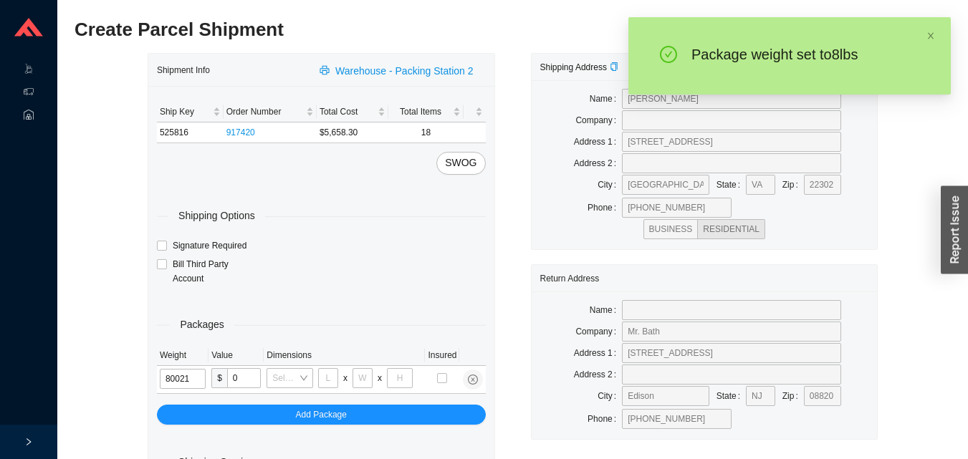
type input "8"
type input "18"
type input "12"
type input "8"
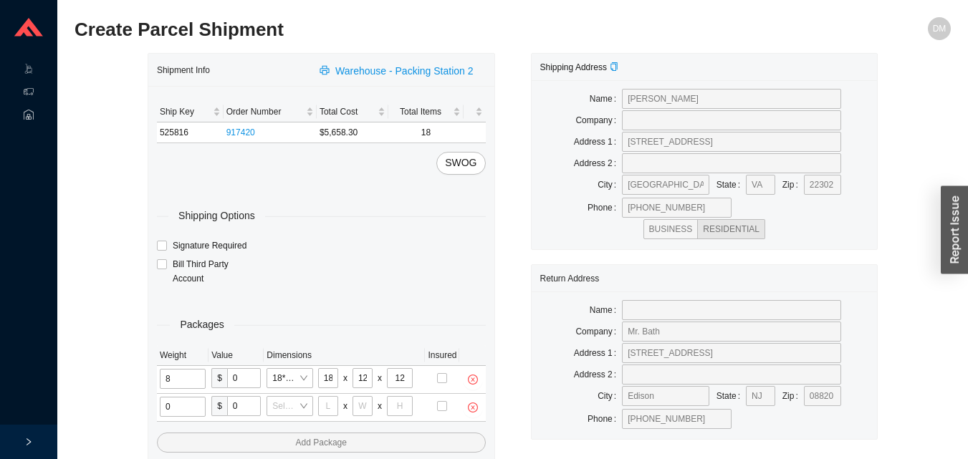
type input "1"
type input "2"
type input "18"
type input "8"
type input "42"
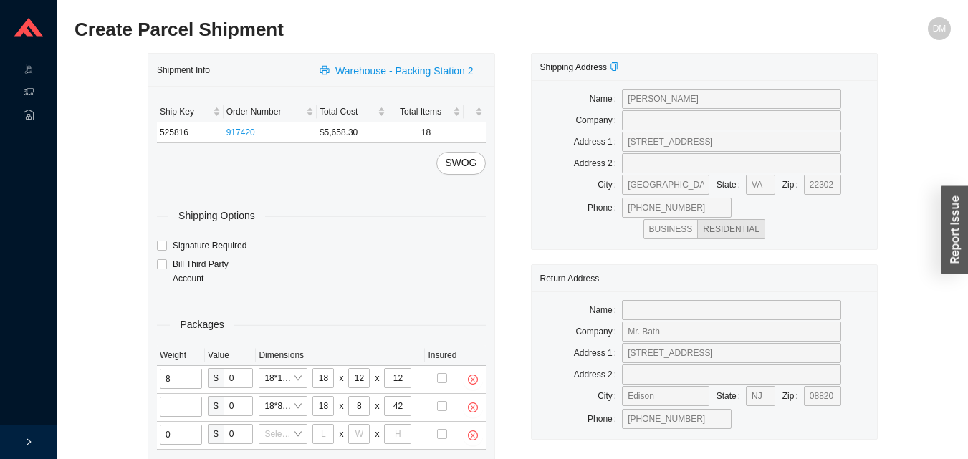
type input "2"
type input "18"
type input "8"
type input "42"
click at [184, 408] on input "tel" at bounding box center [181, 407] width 42 height 20
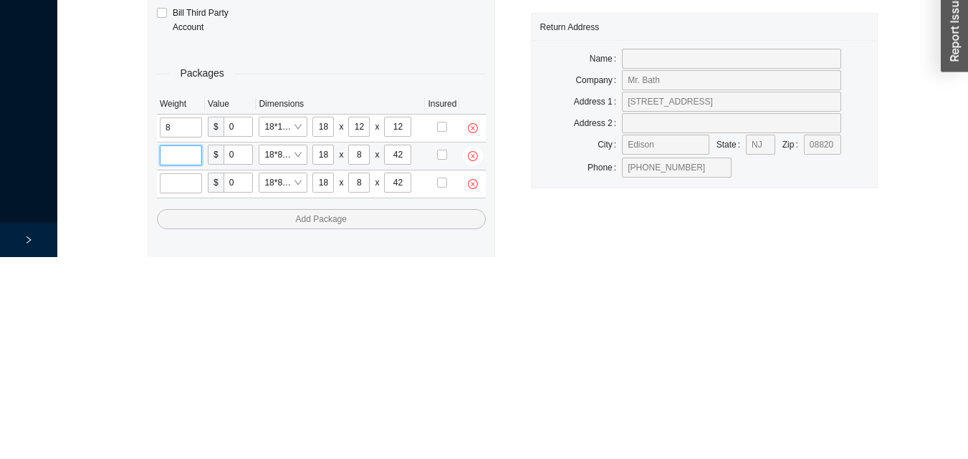
scroll to position [76, 0]
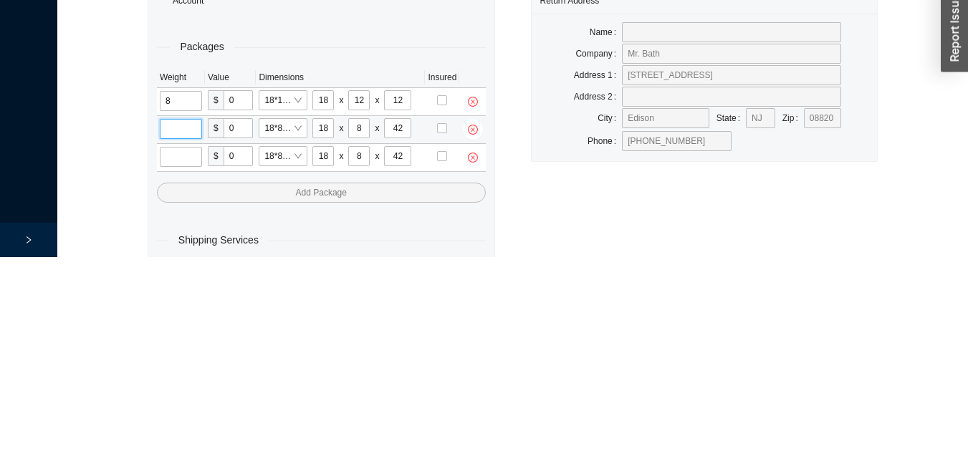
click at [183, 324] on input "tel" at bounding box center [181, 331] width 42 height 20
type input "1"
type input "3"
type input "21"
click at [193, 358] on input "tel" at bounding box center [181, 359] width 42 height 20
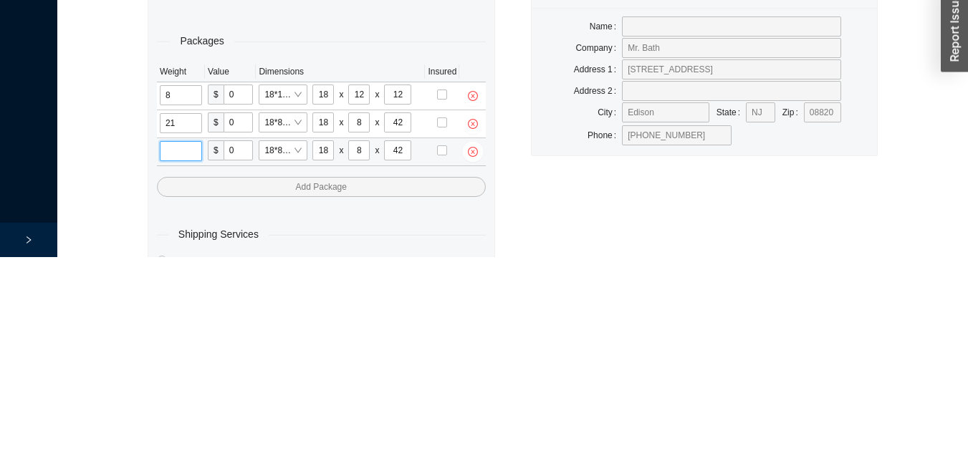
scroll to position [104, 0]
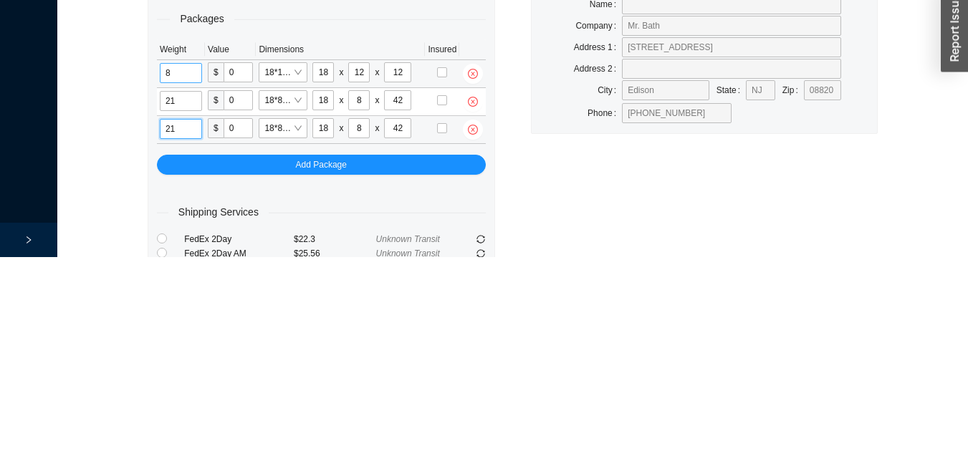
type input "21"
click at [196, 273] on input "8" at bounding box center [181, 275] width 42 height 20
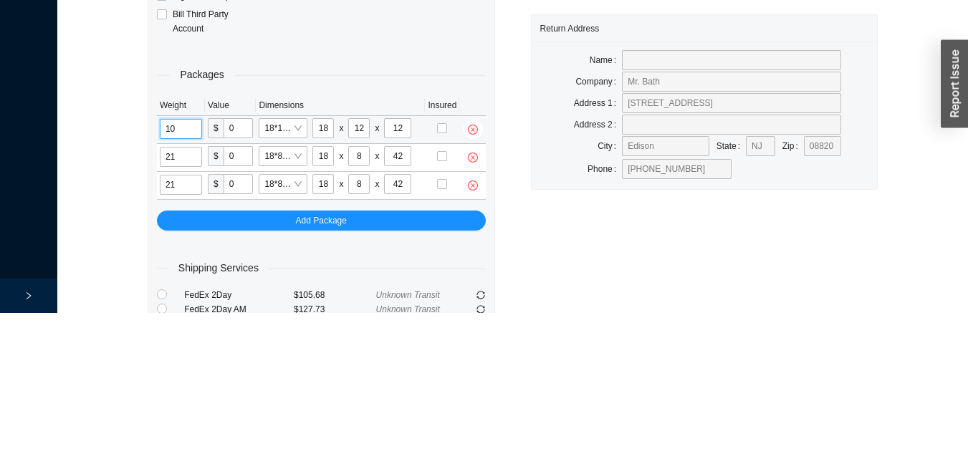
type input "10"
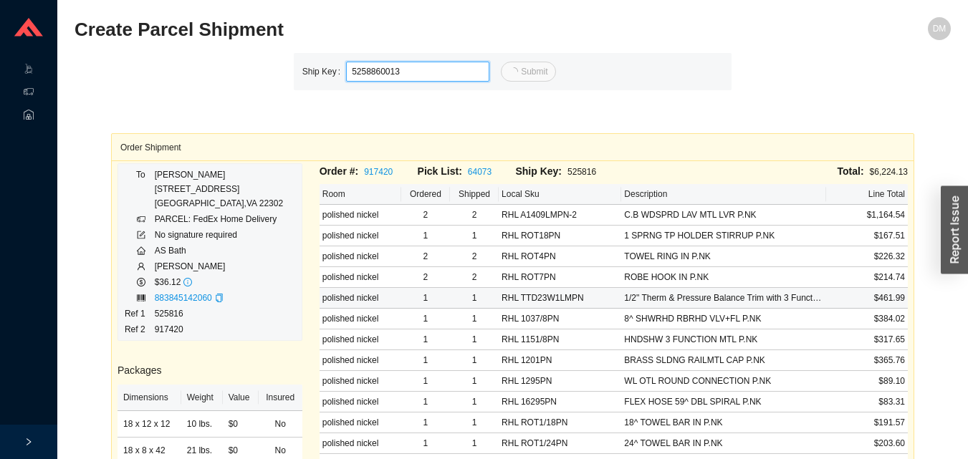
type input "13"
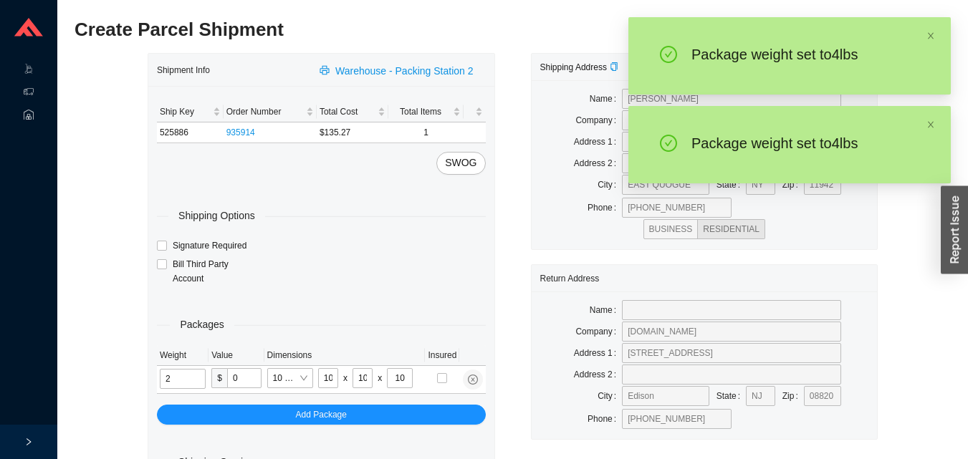
type input "4"
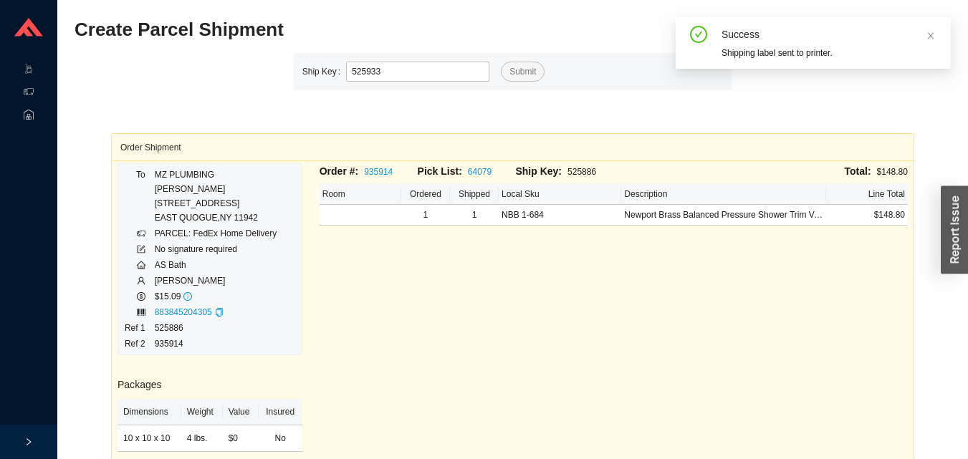
type input "525933"
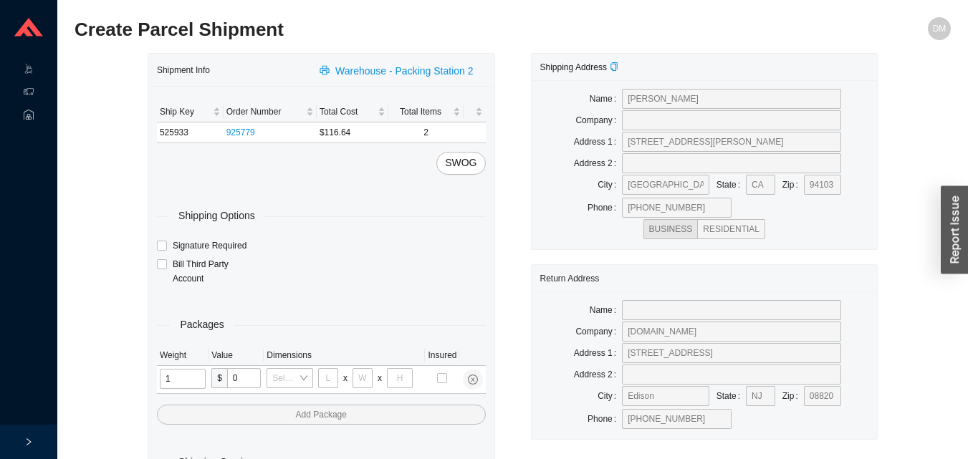
type input "13"
type input "10"
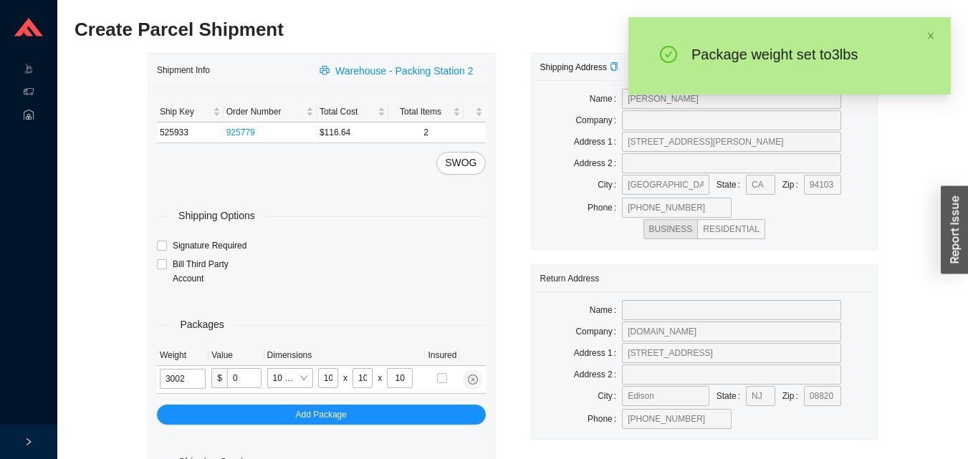
type input "3"
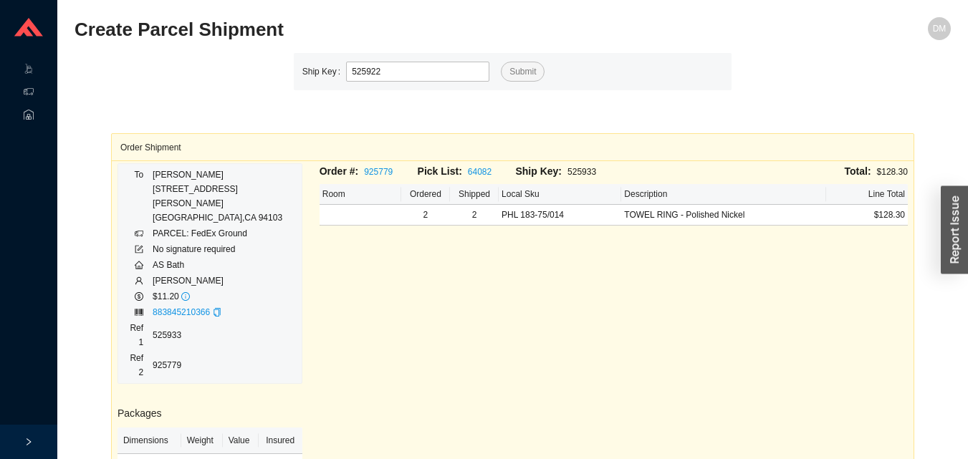
type input "525922"
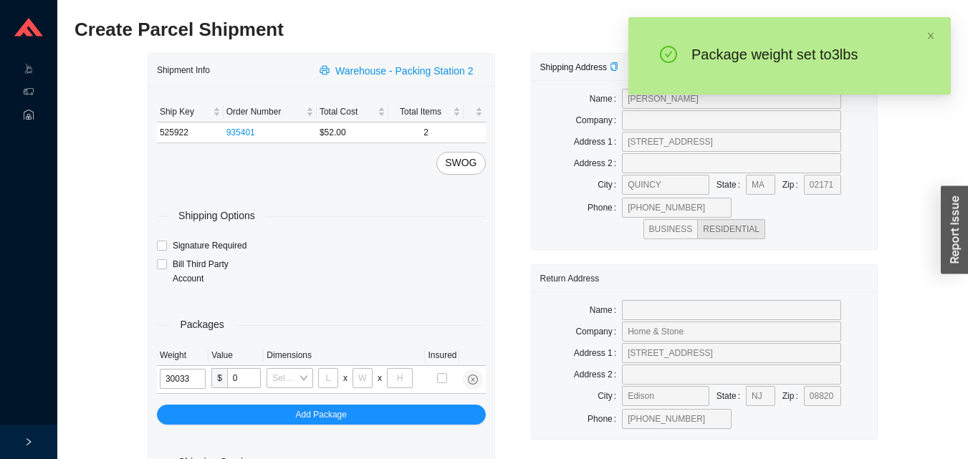
type input "3"
type input "24"
type input "14"
type input "4"
type input "3"
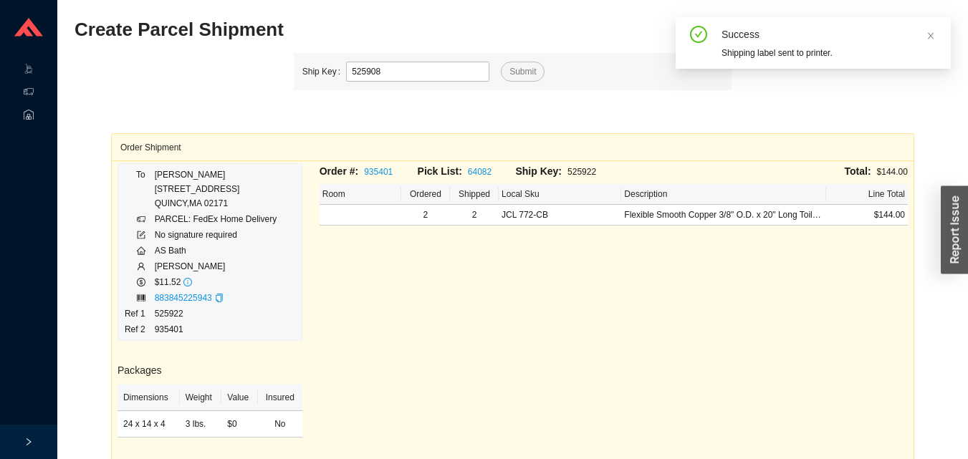
type input "525908"
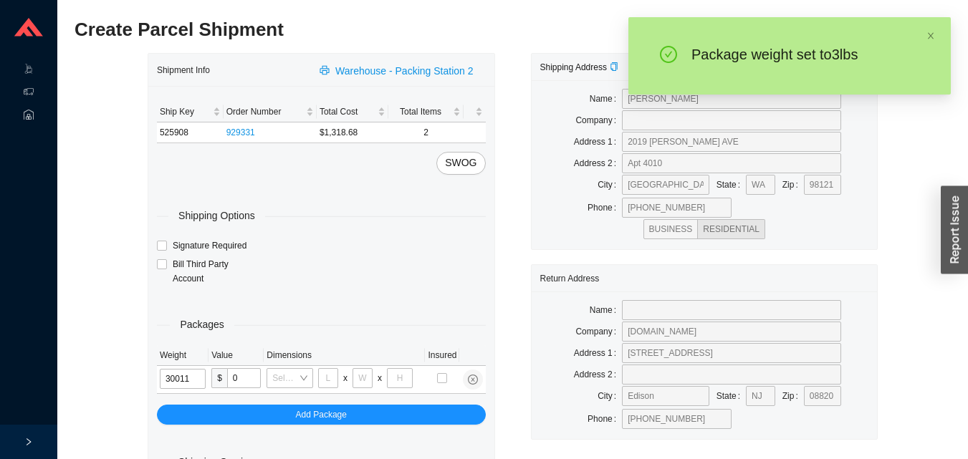
type input "3"
type input "14"
type input "7"
click at [190, 380] on input "3" at bounding box center [183, 379] width 47 height 20
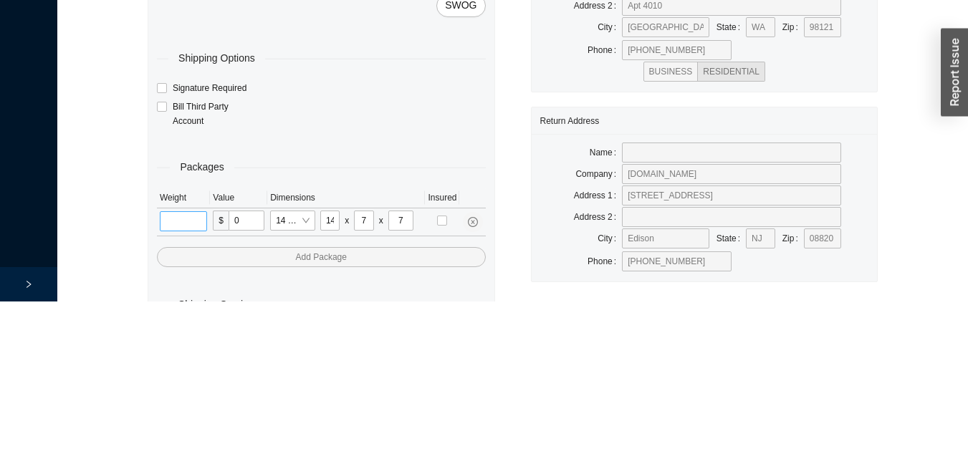
scroll to position [48, 0]
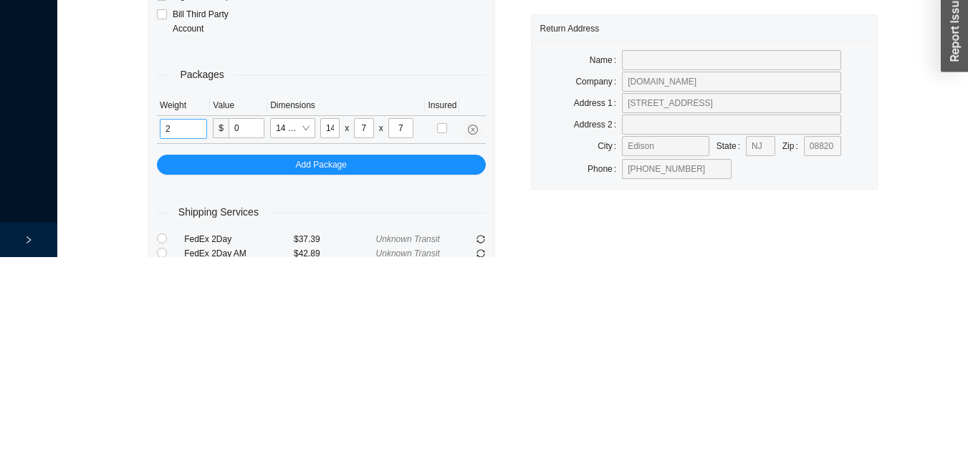
type input "2"
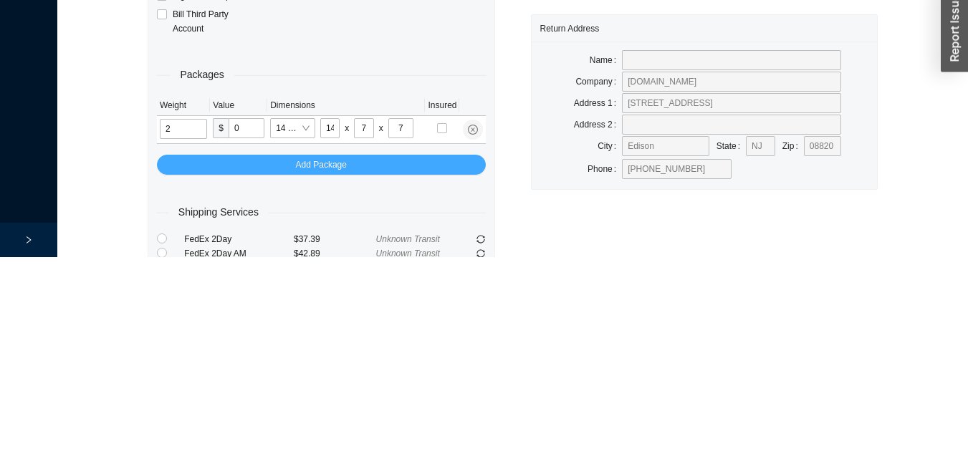
click at [408, 362] on button "Add Package" at bounding box center [321, 367] width 329 height 20
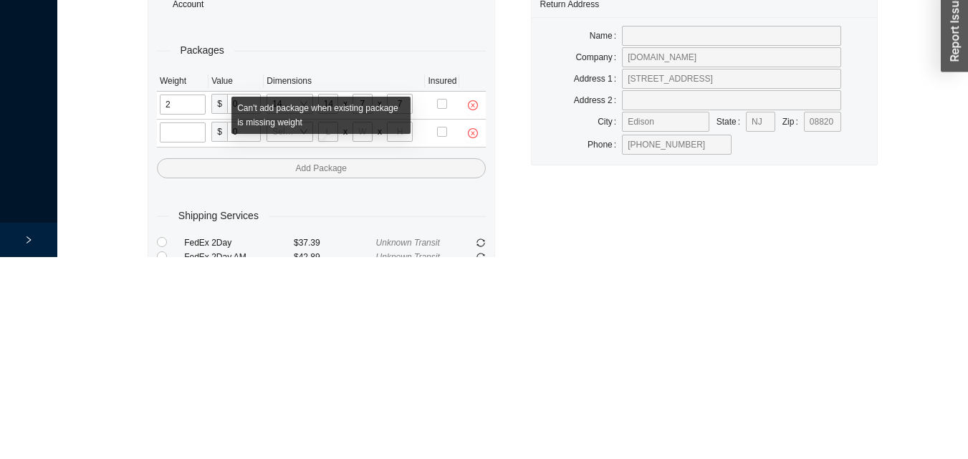
scroll to position [76, 0]
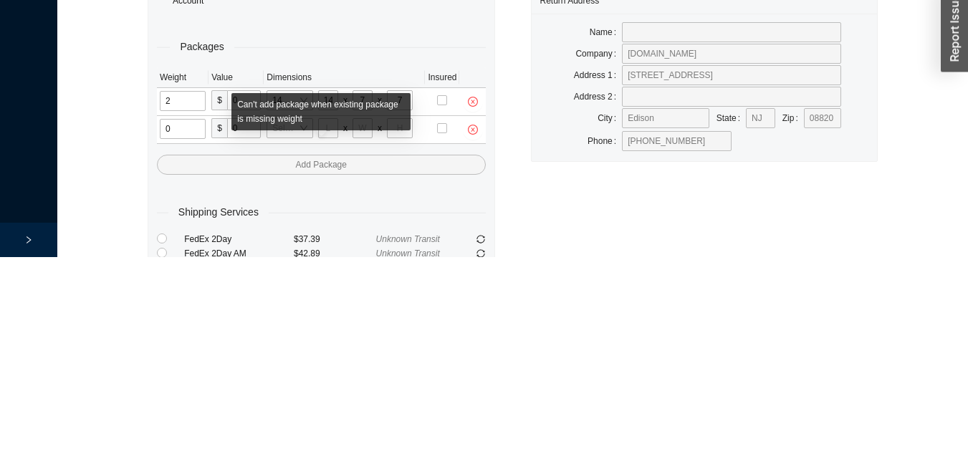
type input "2"
type input "18"
type input "8"
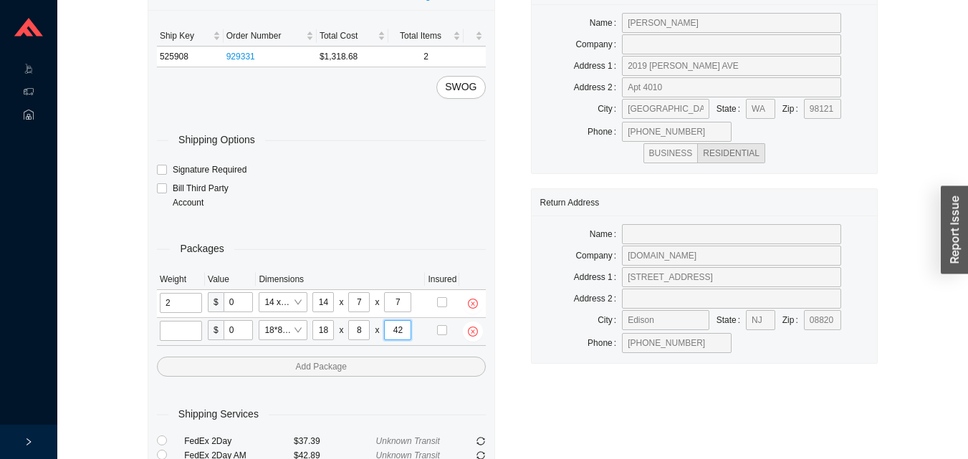
click at [402, 324] on input "42" at bounding box center [397, 330] width 27 height 20
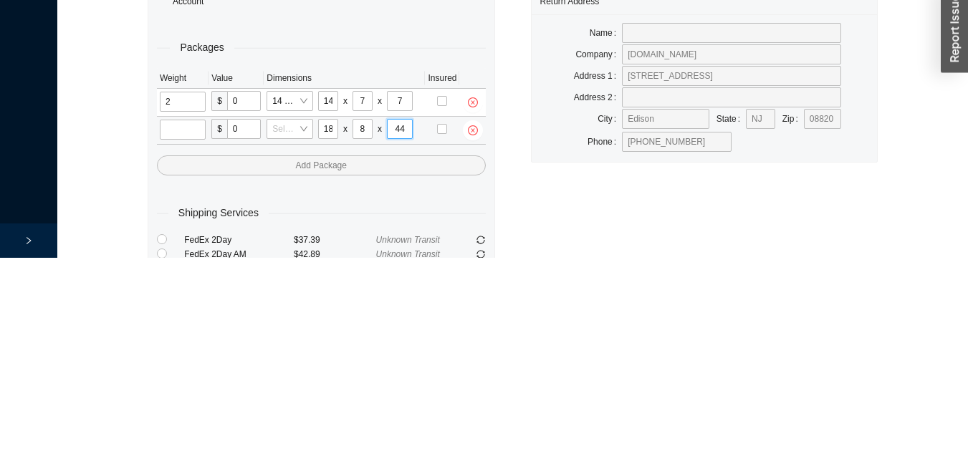
type input "44"
click at [193, 333] on input "tel" at bounding box center [183, 331] width 46 height 20
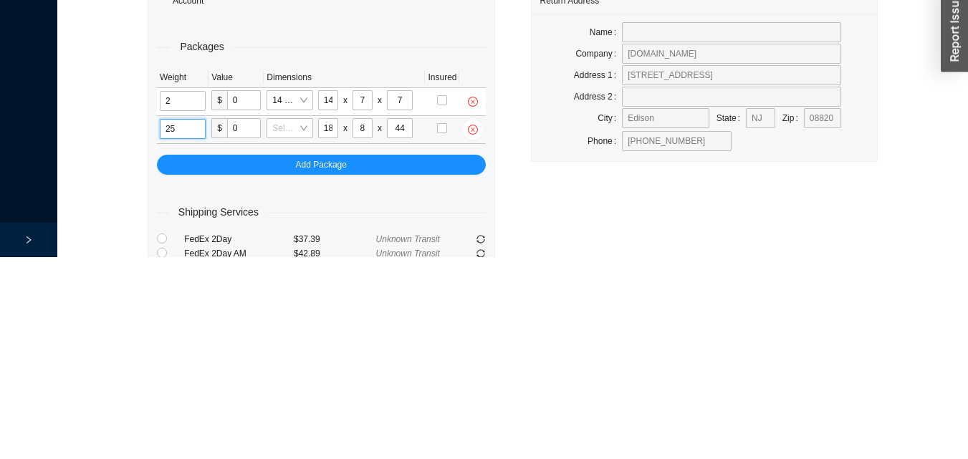
type input "25"
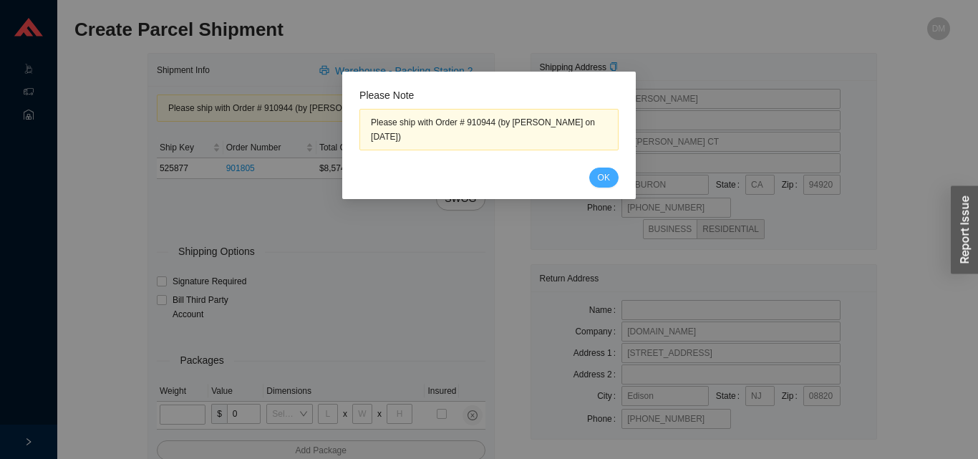
click at [591, 178] on button "OK" at bounding box center [603, 178] width 29 height 20
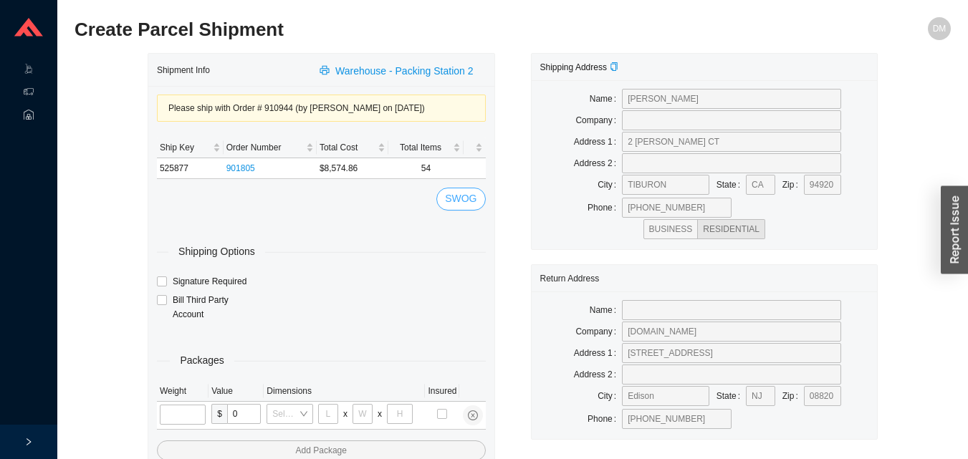
click at [468, 204] on span "SWOG" at bounding box center [461, 199] width 32 height 16
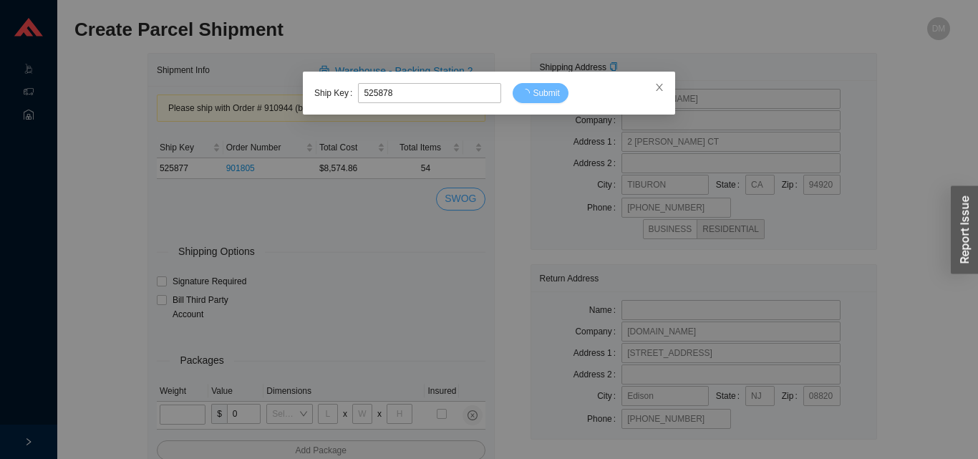
type input "525878"
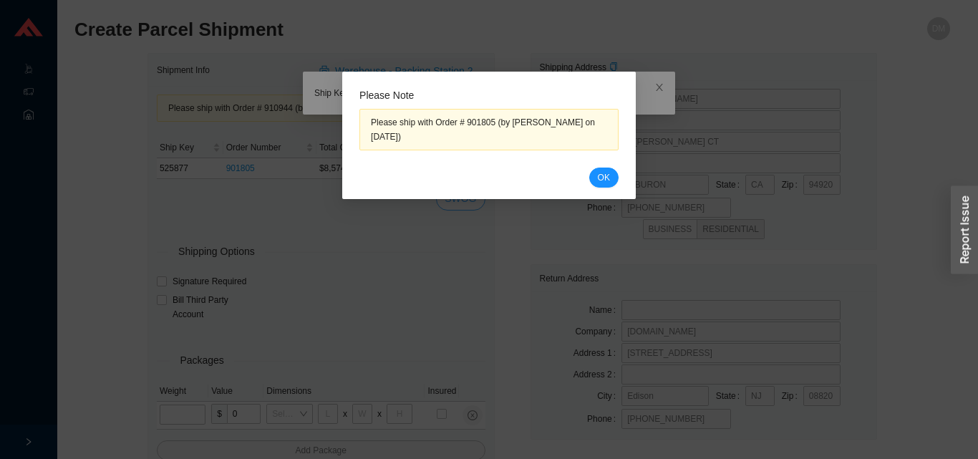
click at [606, 180] on span "OK" at bounding box center [604, 177] width 12 height 14
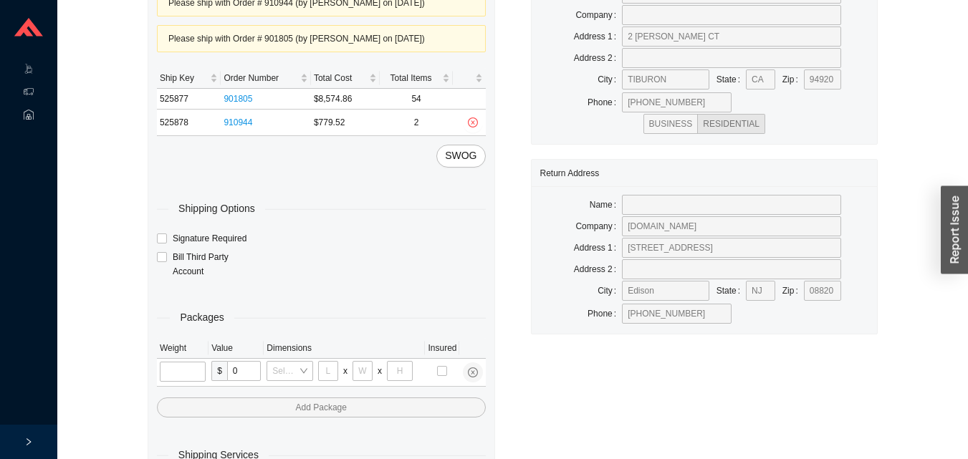
scroll to position [107, 0]
click at [196, 367] on input "tel" at bounding box center [183, 370] width 46 height 20
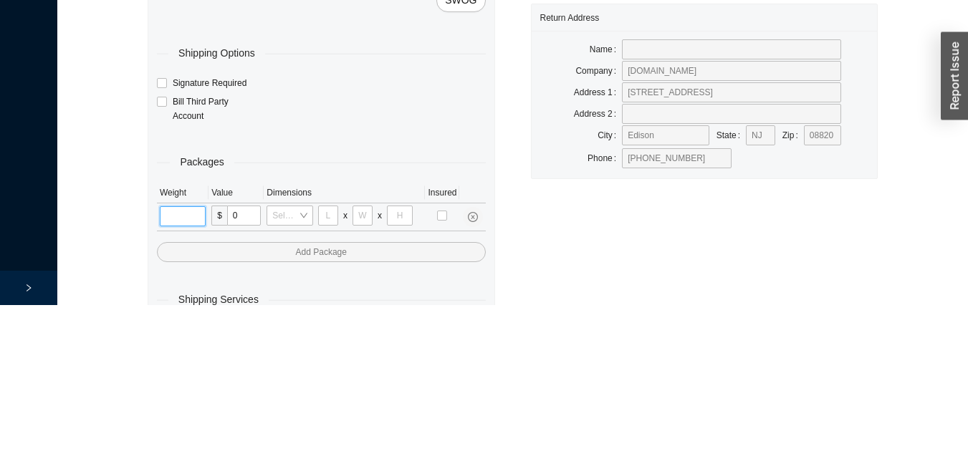
scroll to position [146, 0]
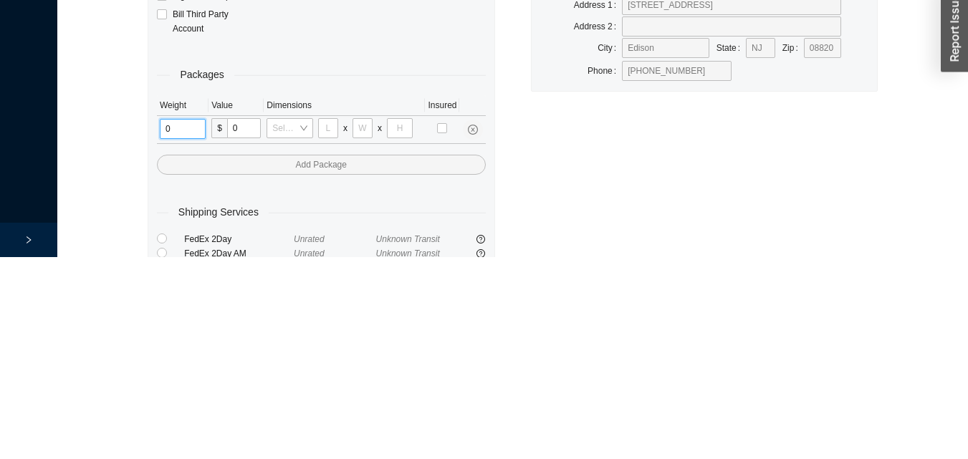
type input "2"
type input "18"
type input "8"
type input "42"
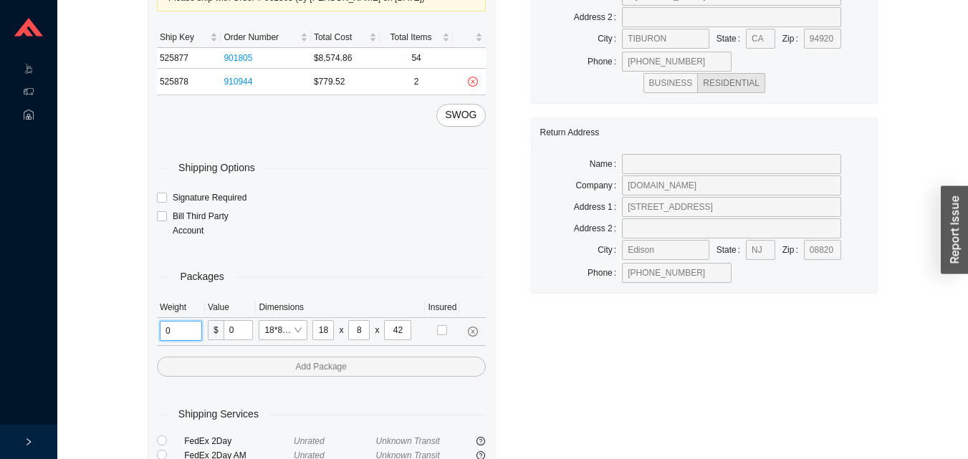
type input "1"
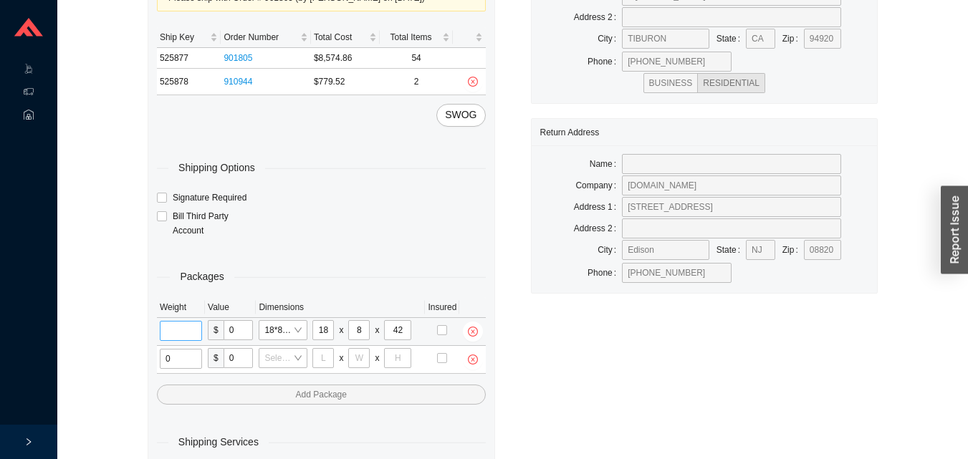
type input "2"
type input "18"
type input "8"
type input "42"
type input "1"
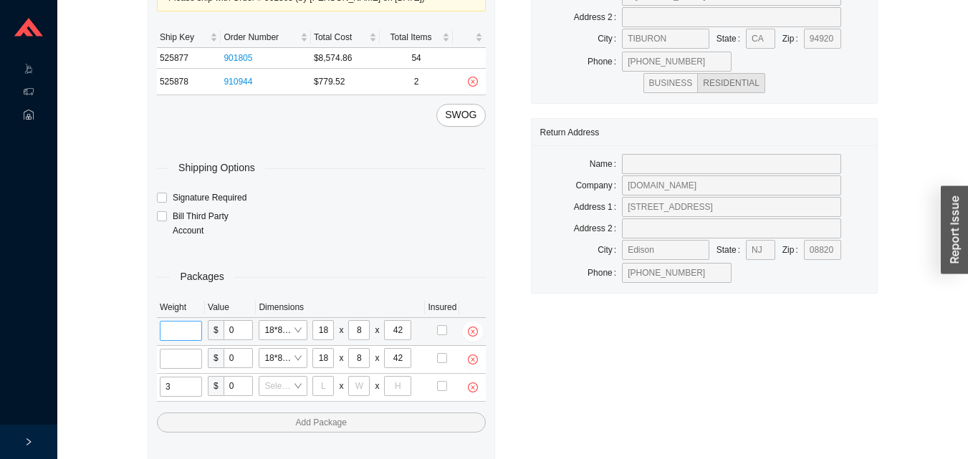
type input "31"
type input "24"
type input "16"
type input "1"
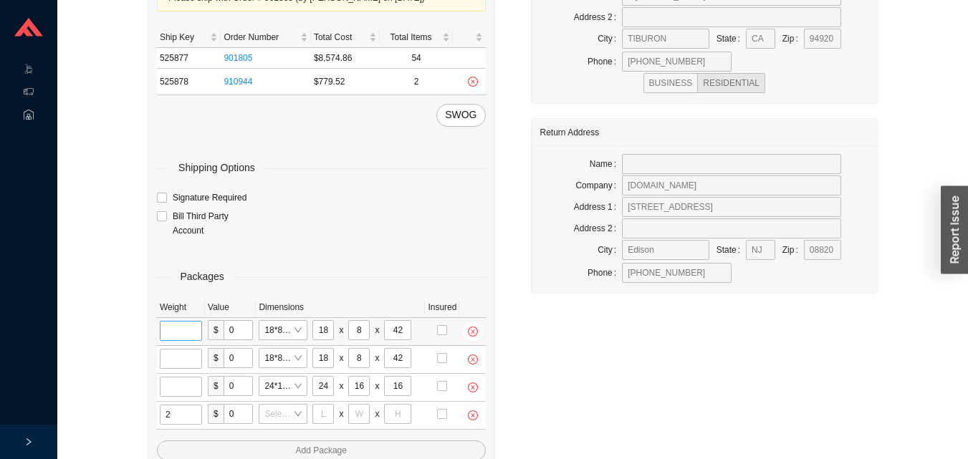
type input "21"
type input "18"
type input "12"
click at [178, 327] on input "tel" at bounding box center [181, 331] width 42 height 20
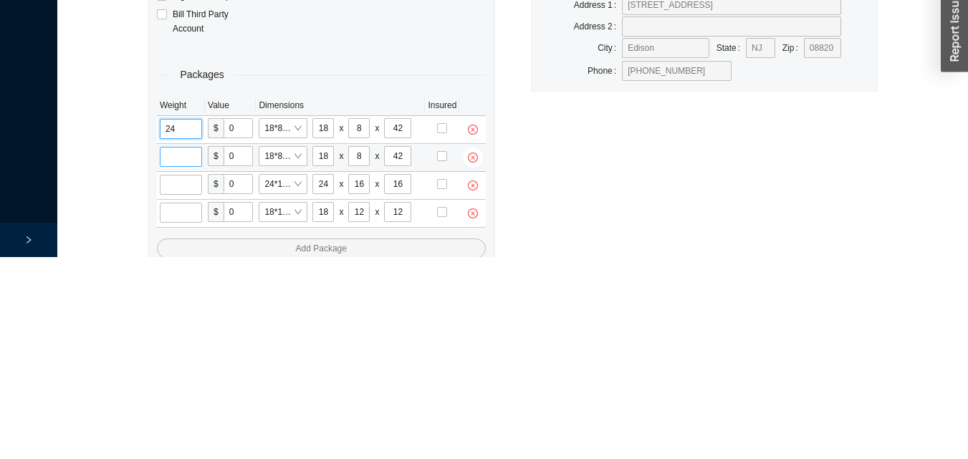
type input "24"
click at [186, 351] on input "tel" at bounding box center [181, 359] width 42 height 20
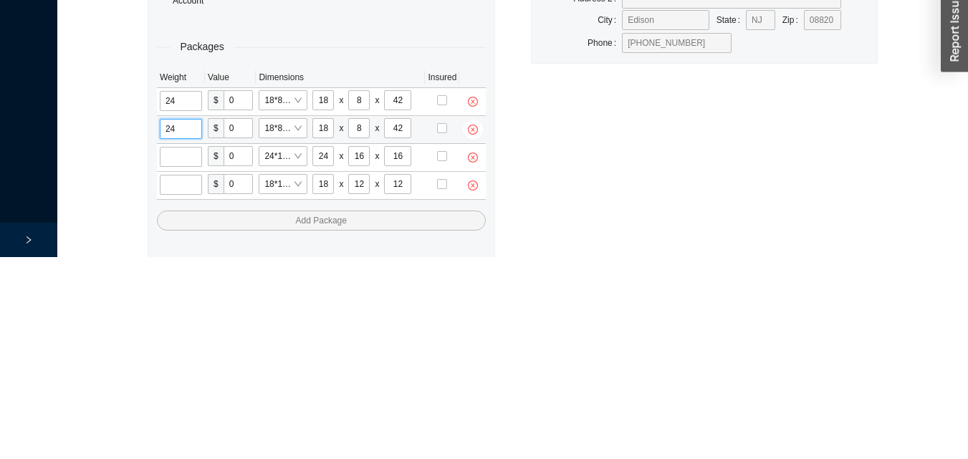
type input "24"
click at [180, 364] on input "tel" at bounding box center [181, 359] width 42 height 20
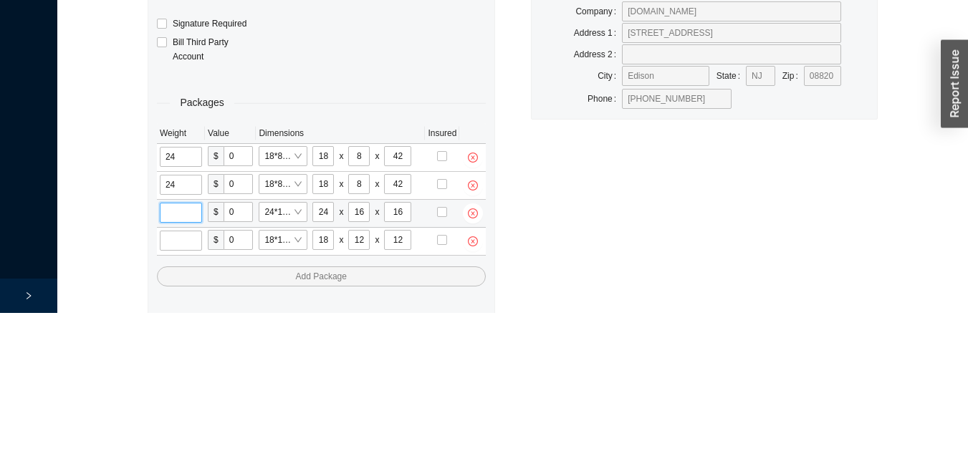
scroll to position [202, 0]
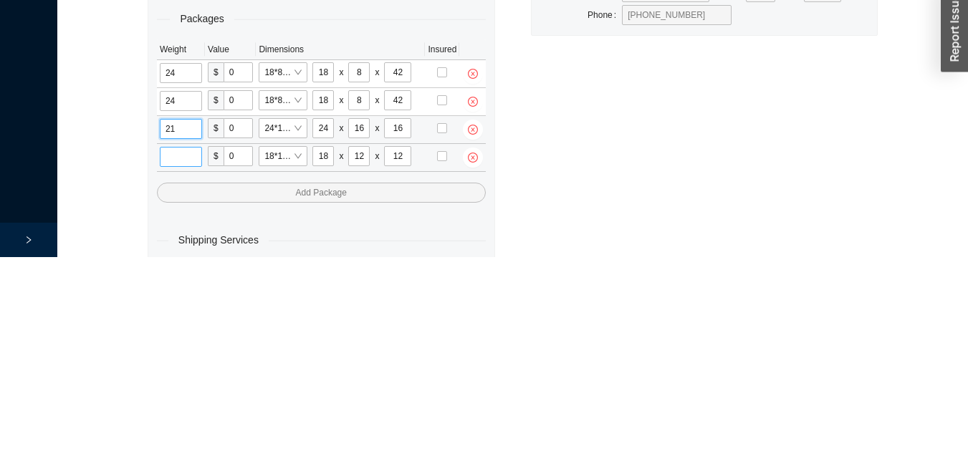
type input "21"
click at [193, 361] on input "tel" at bounding box center [181, 359] width 42 height 20
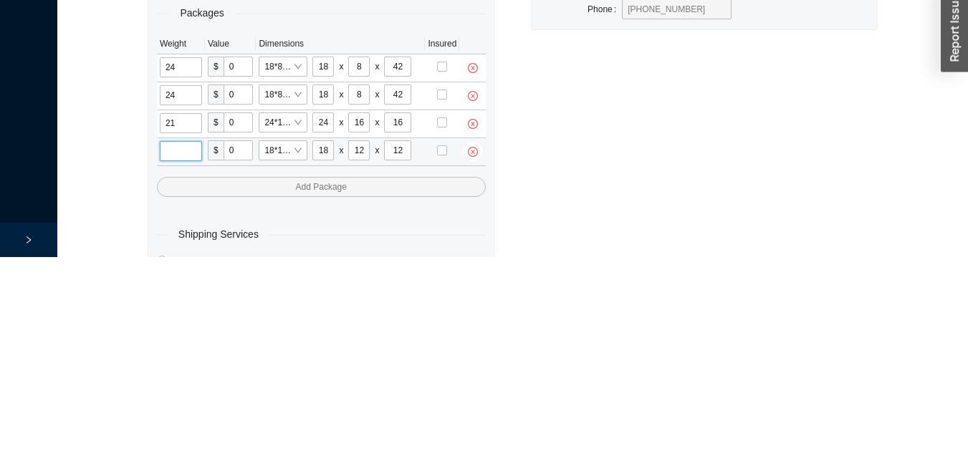
scroll to position [230, 0]
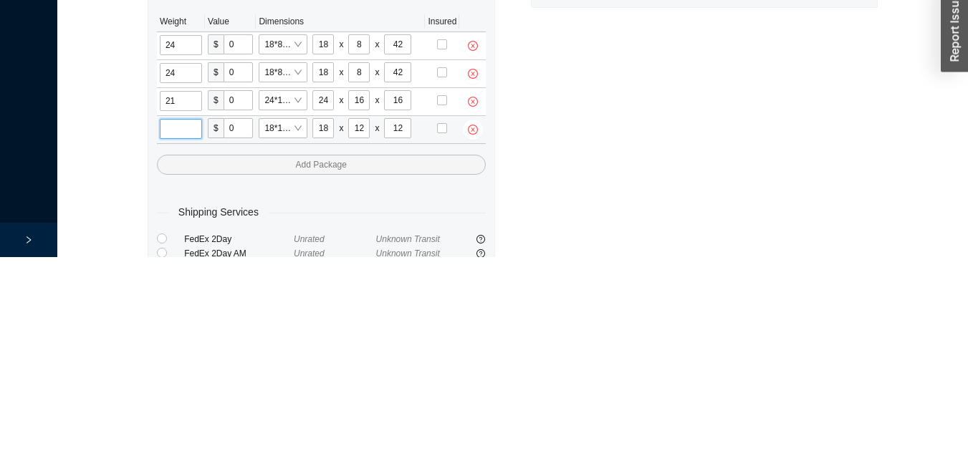
type input "1"
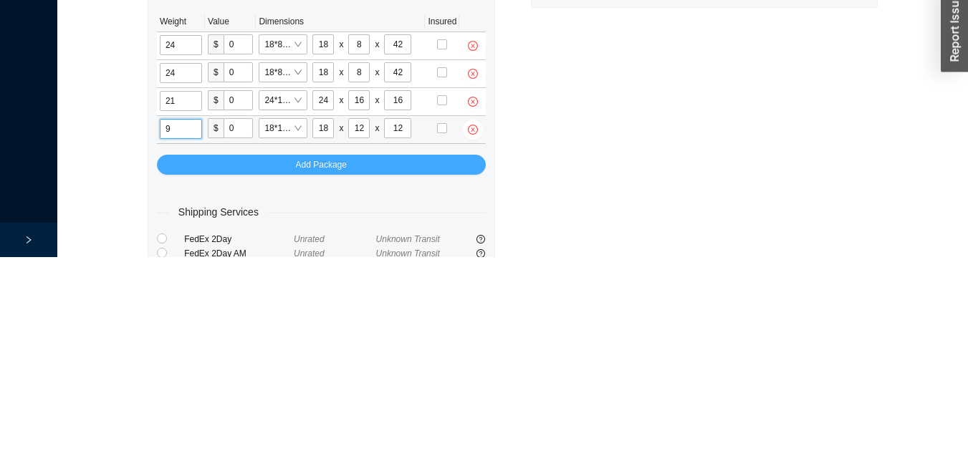
type input "9"
click at [276, 367] on button "Add Package" at bounding box center [321, 367] width 329 height 20
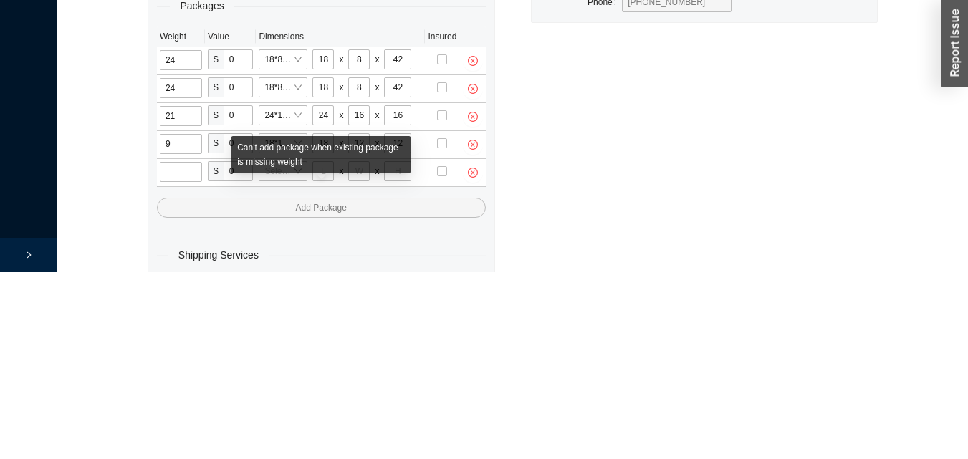
scroll to position [258, 0]
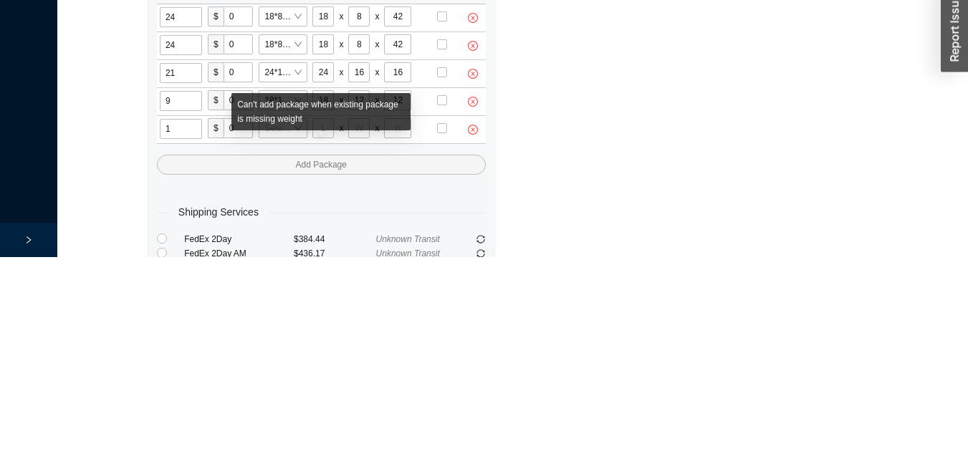
type input "12"
type input "18"
type input "12"
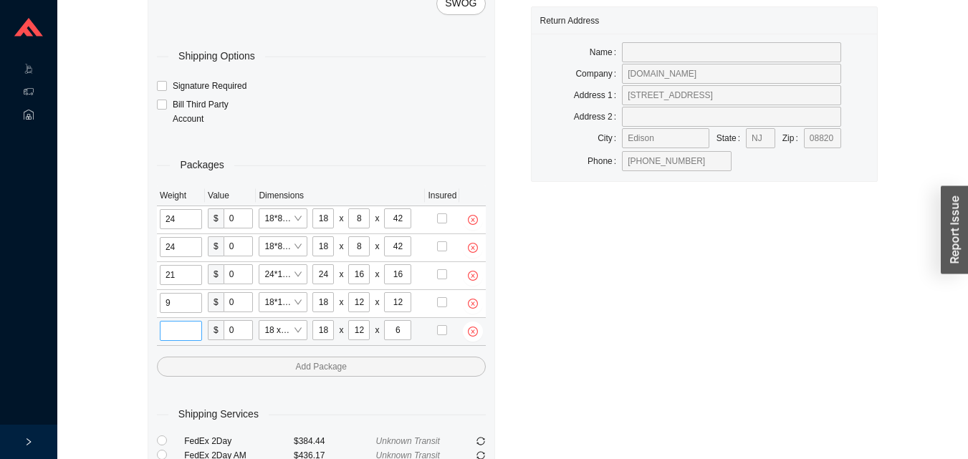
click at [196, 331] on input "tel" at bounding box center [181, 331] width 42 height 20
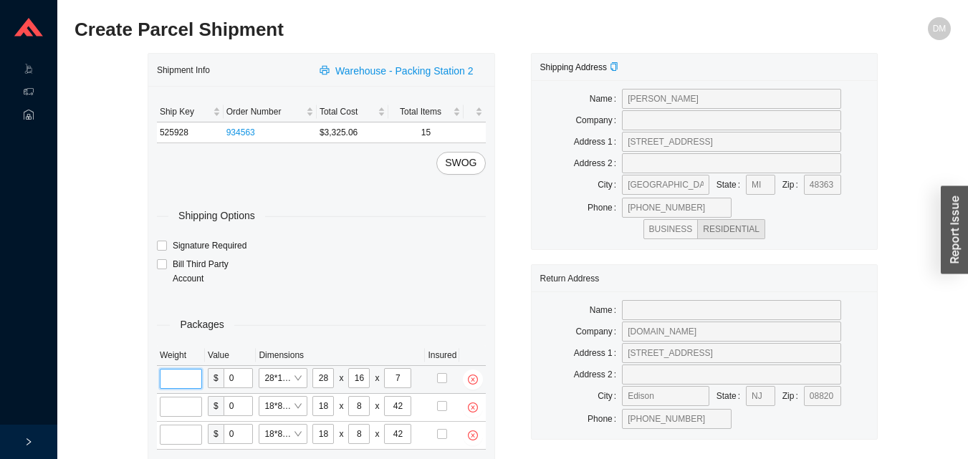
click at [193, 371] on input "tel" at bounding box center [181, 379] width 42 height 20
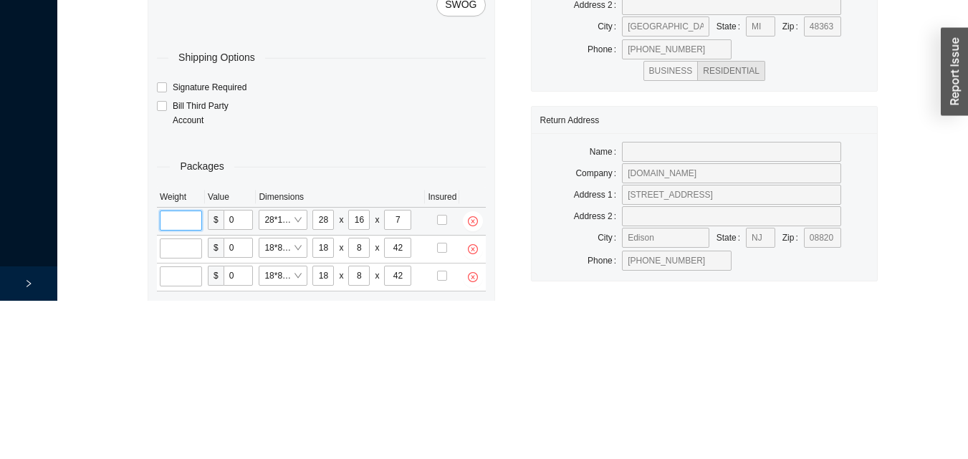
scroll to position [48, 0]
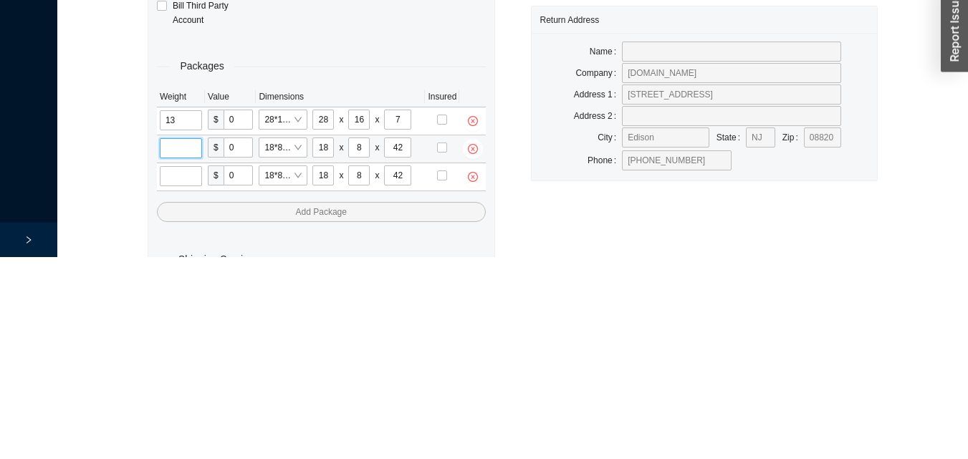
click at [185, 351] on input "tel" at bounding box center [181, 350] width 42 height 20
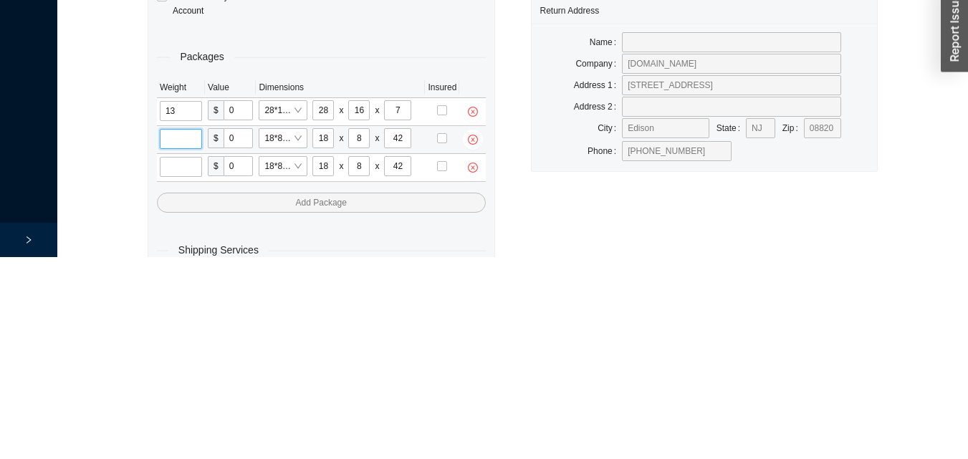
scroll to position [76, 0]
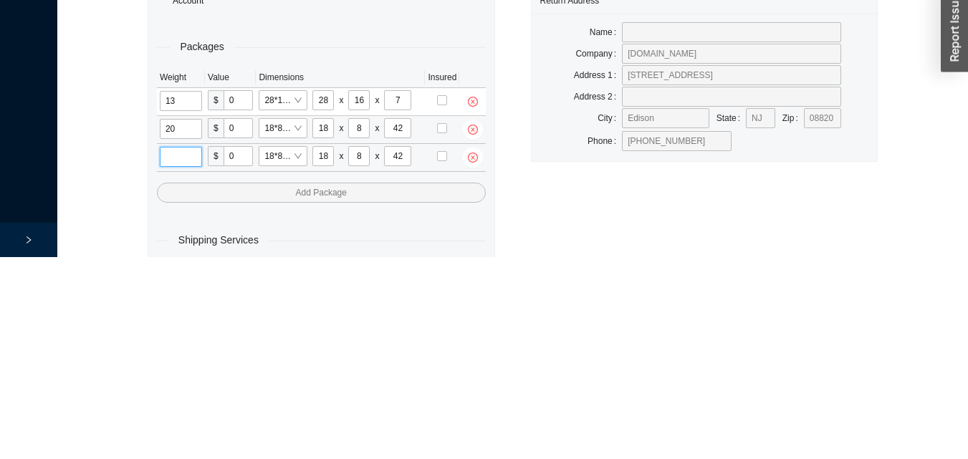
click at [189, 362] on input "tel" at bounding box center [181, 359] width 42 height 20
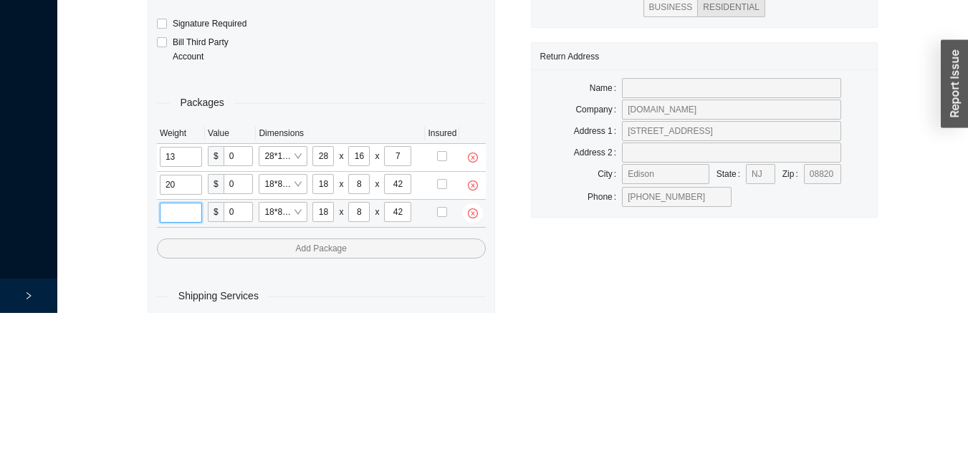
scroll to position [104, 0]
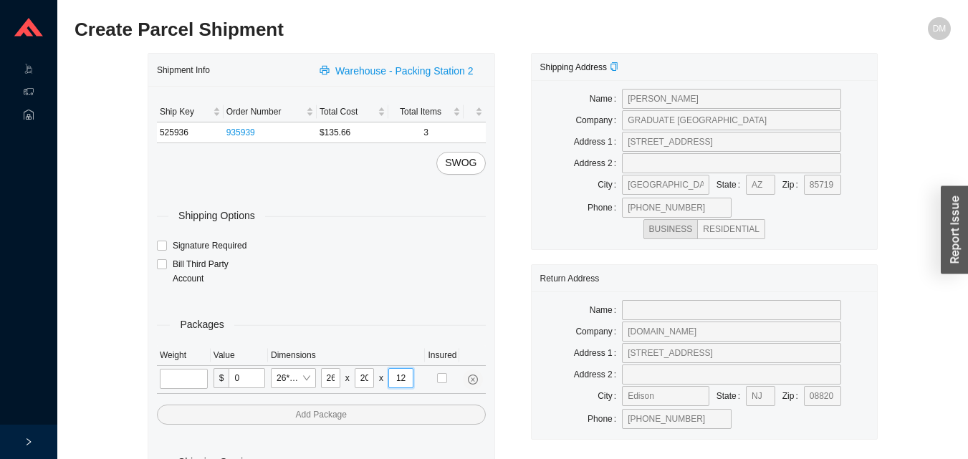
click at [400, 373] on input "12" at bounding box center [400, 378] width 25 height 20
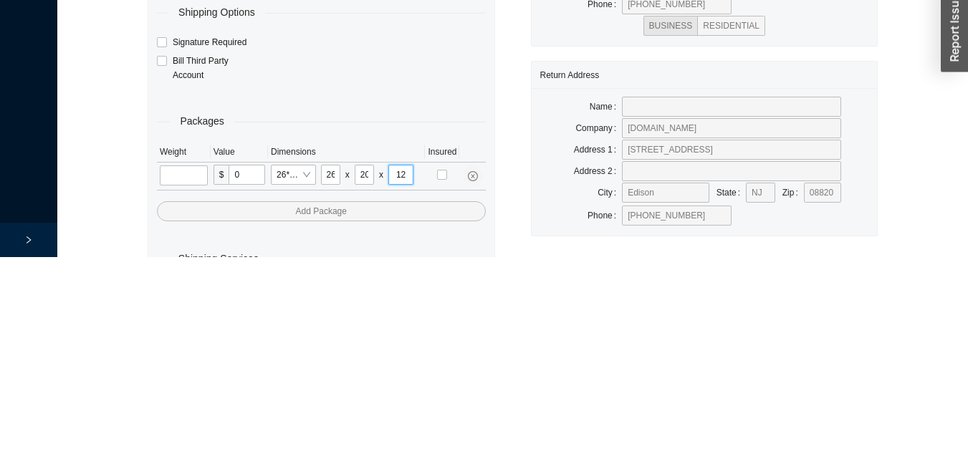
scroll to position [47, 0]
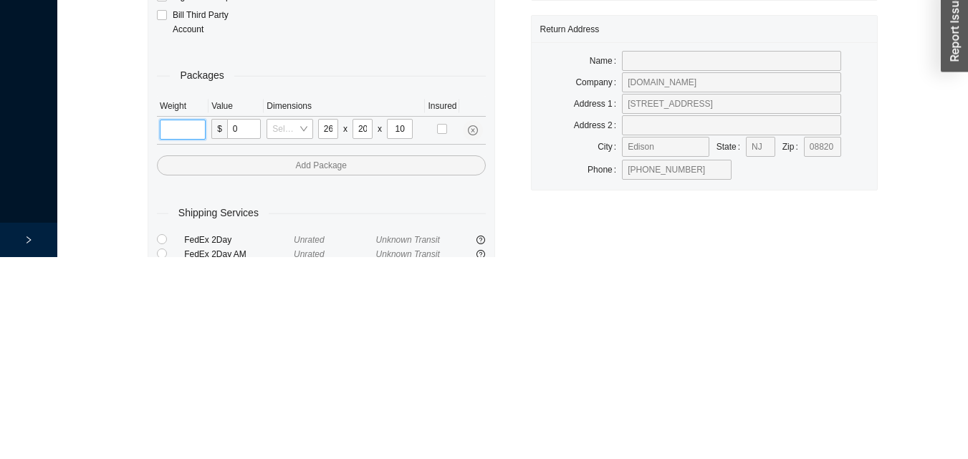
click at [176, 333] on input "tel" at bounding box center [183, 332] width 46 height 20
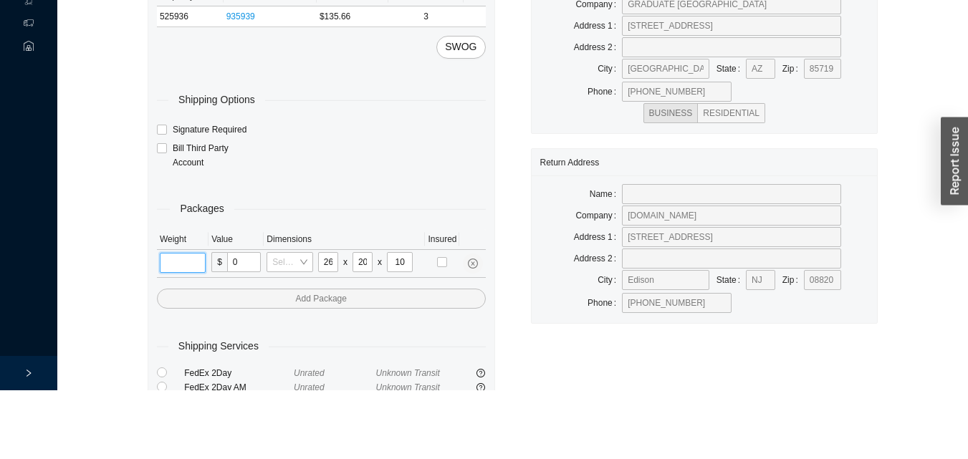
scroll to position [48, 0]
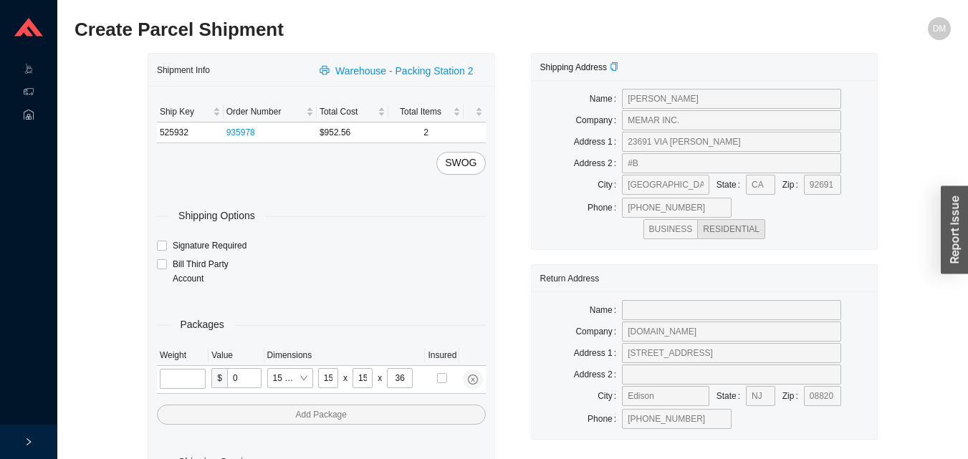
click at [185, 382] on input "tel" at bounding box center [183, 379] width 46 height 20
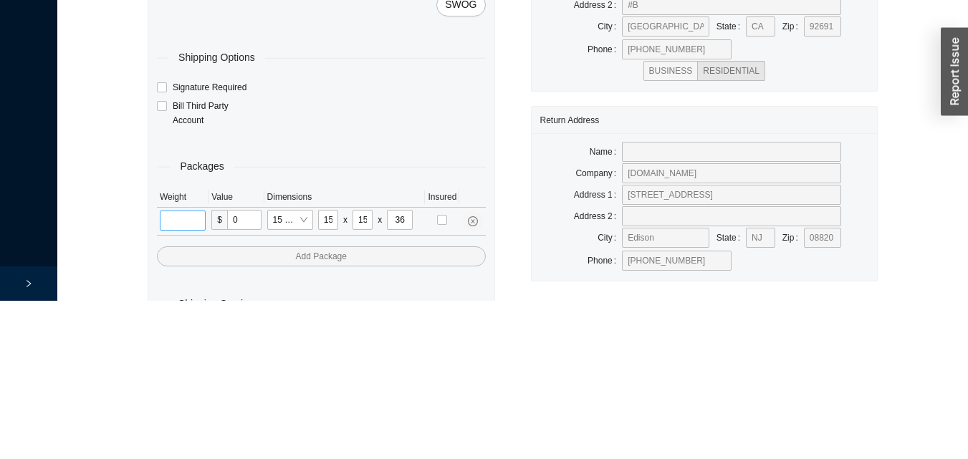
scroll to position [48, 0]
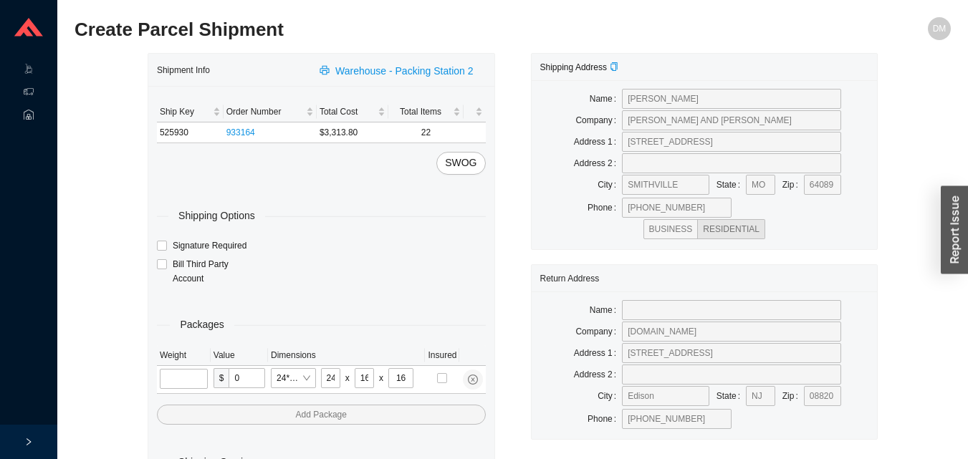
click at [187, 383] on input "tel" at bounding box center [184, 379] width 48 height 20
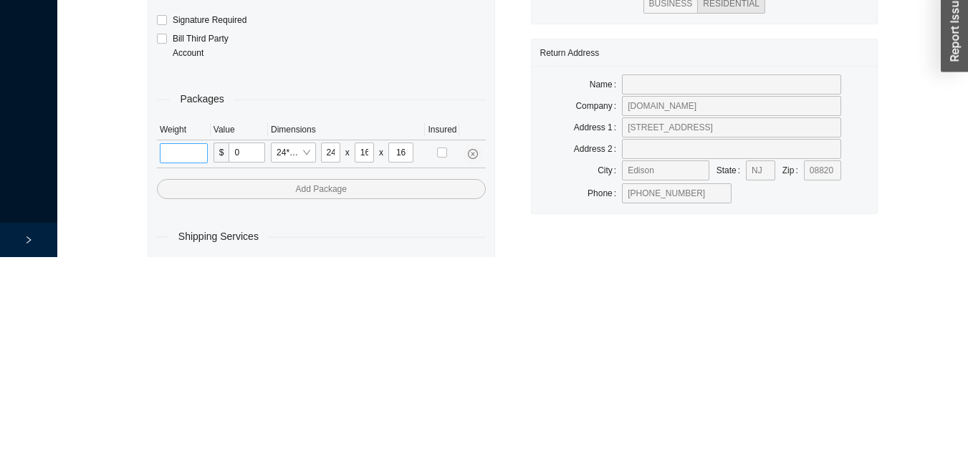
scroll to position [48, 0]
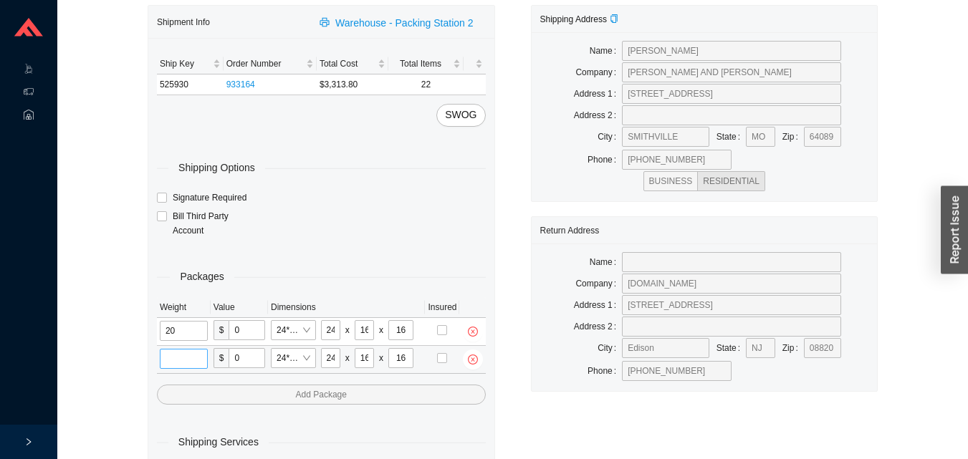
click at [183, 355] on input "tel" at bounding box center [184, 359] width 48 height 20
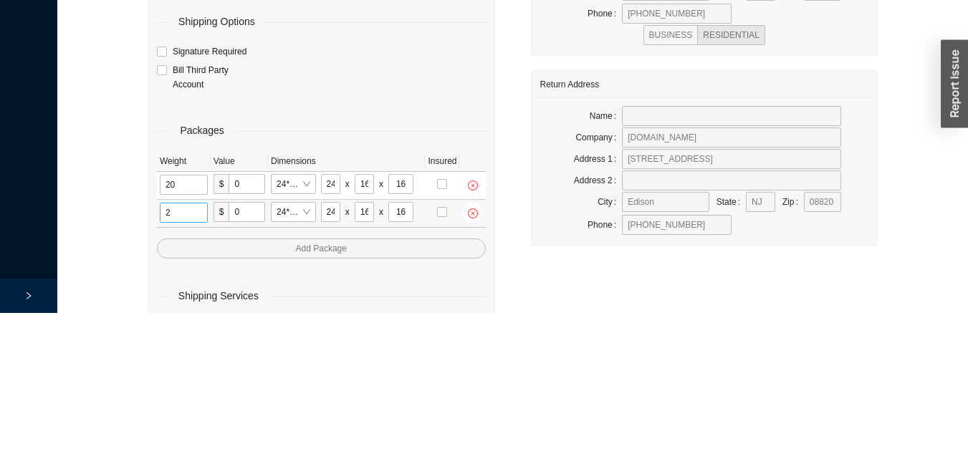
scroll to position [76, 0]
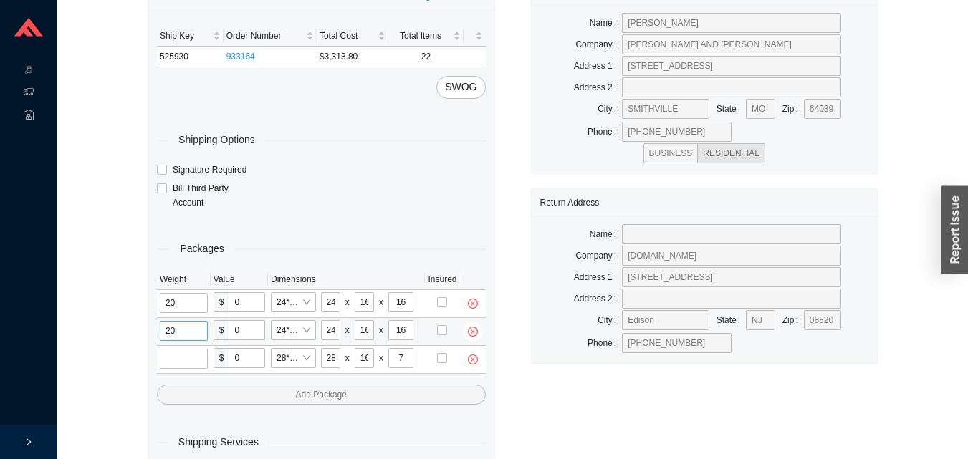
click at [182, 357] on input "tel" at bounding box center [184, 359] width 48 height 20
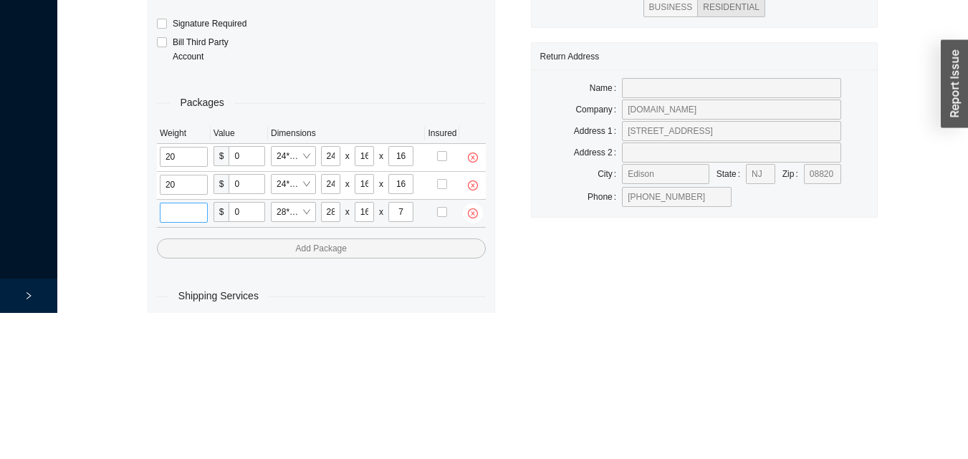
scroll to position [104, 0]
